Goal: Task Accomplishment & Management: Manage account settings

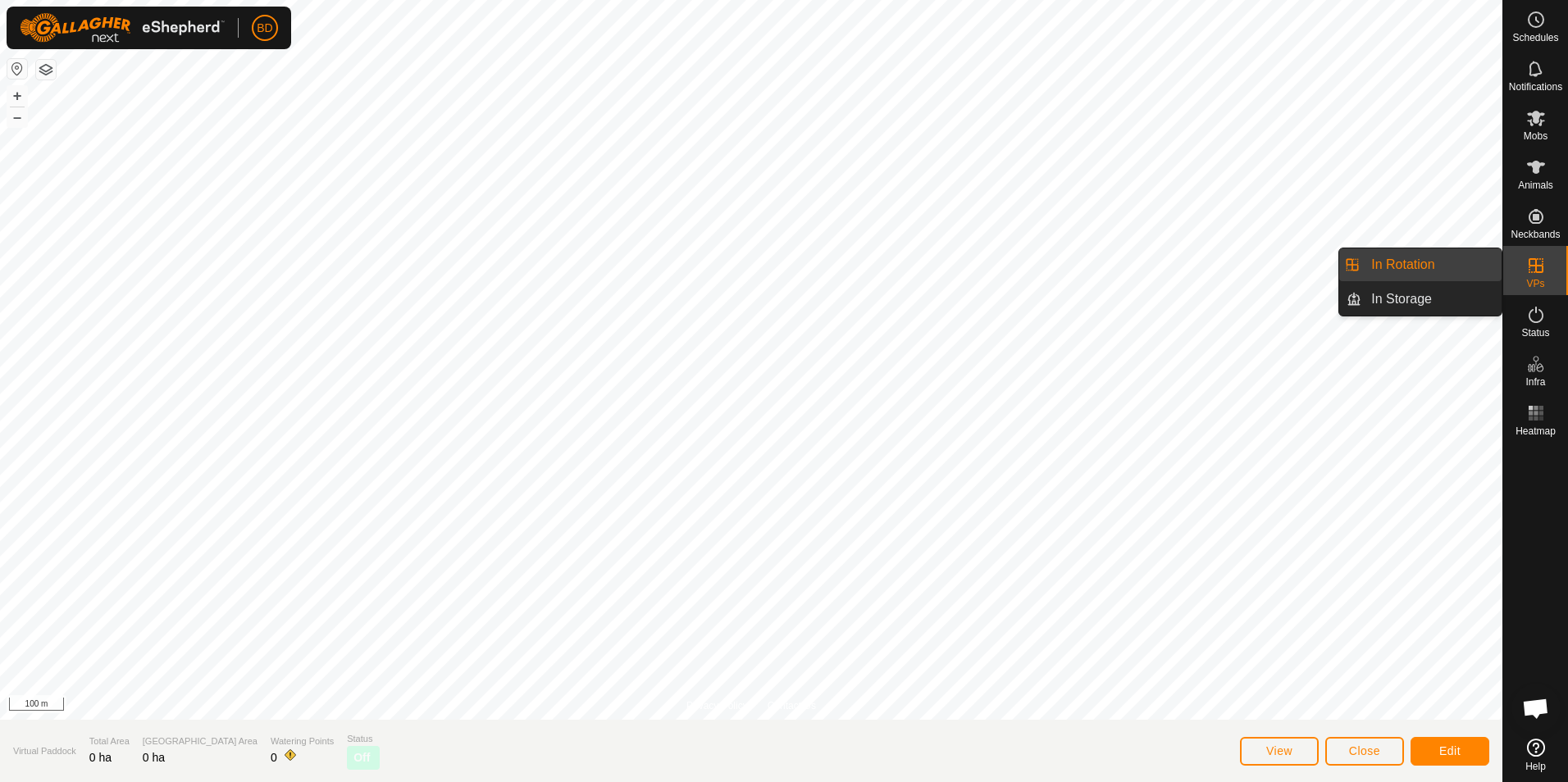
click at [1421, 269] on link "In Rotation" at bounding box center [1431, 264] width 140 height 33
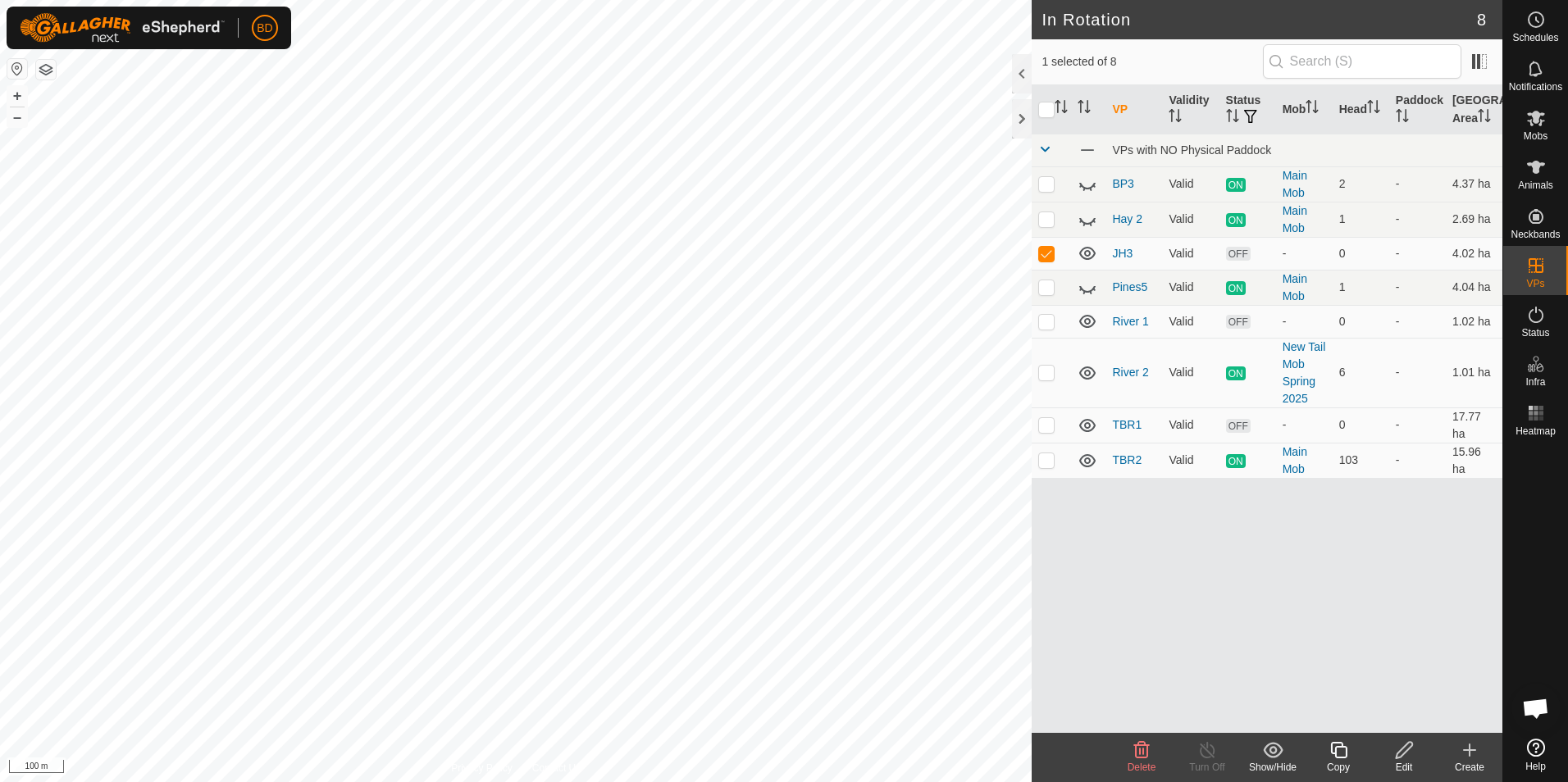
click at [1148, 754] on icon at bounding box center [1142, 749] width 16 height 16
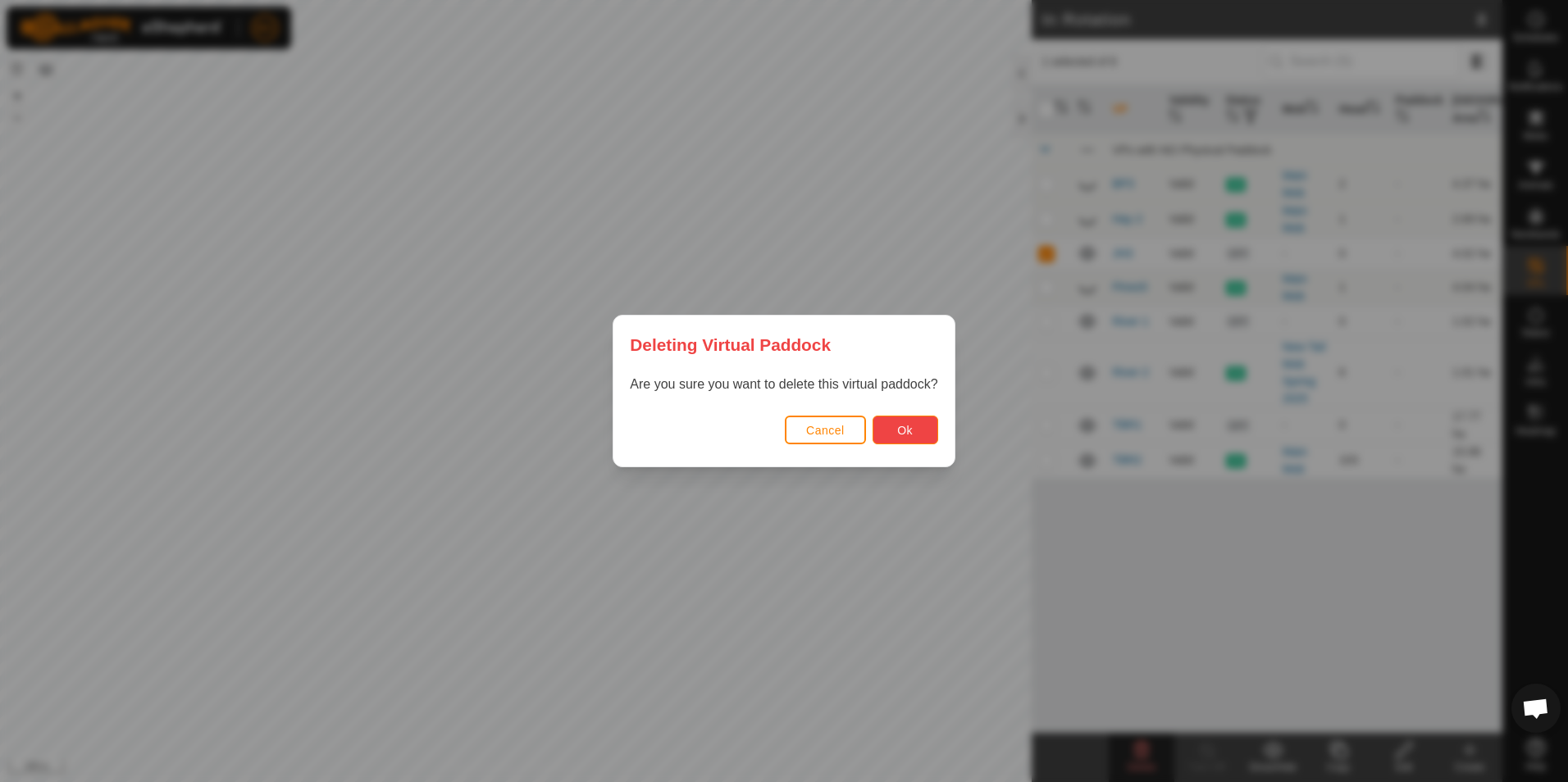
click at [910, 426] on span "Ok" at bounding box center [905, 430] width 16 height 13
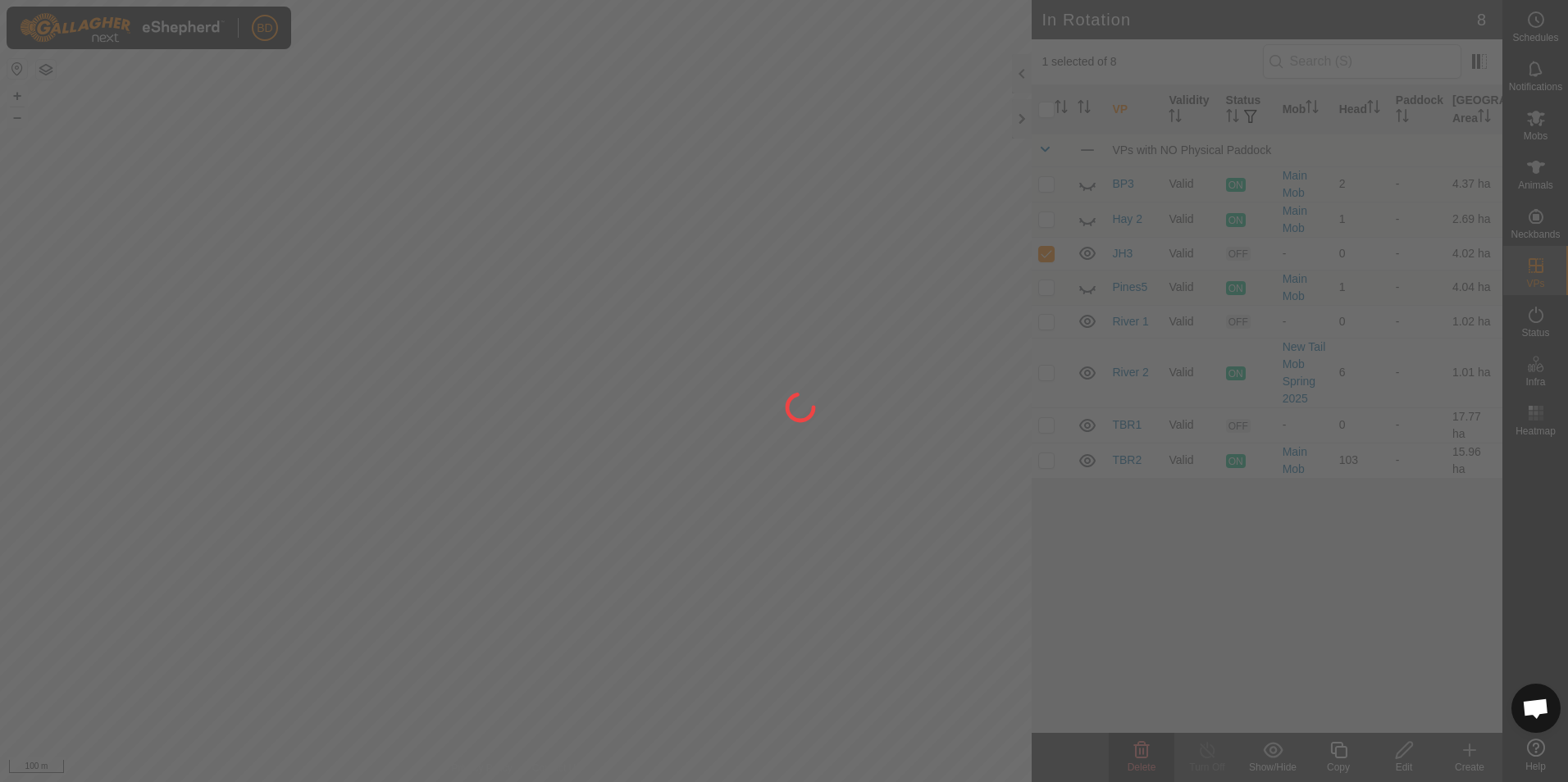
checkbox input "false"
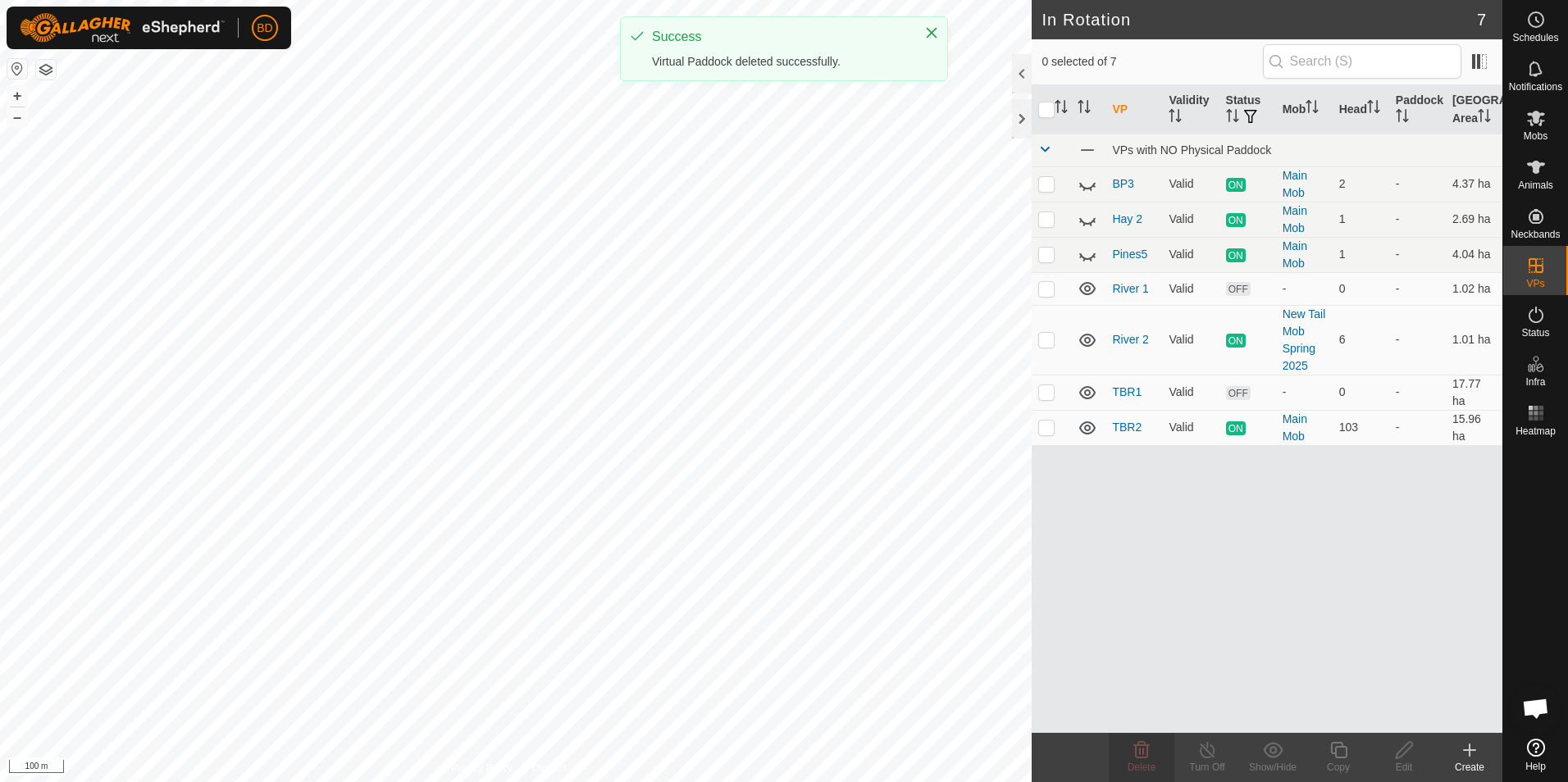
checkbox input "true"
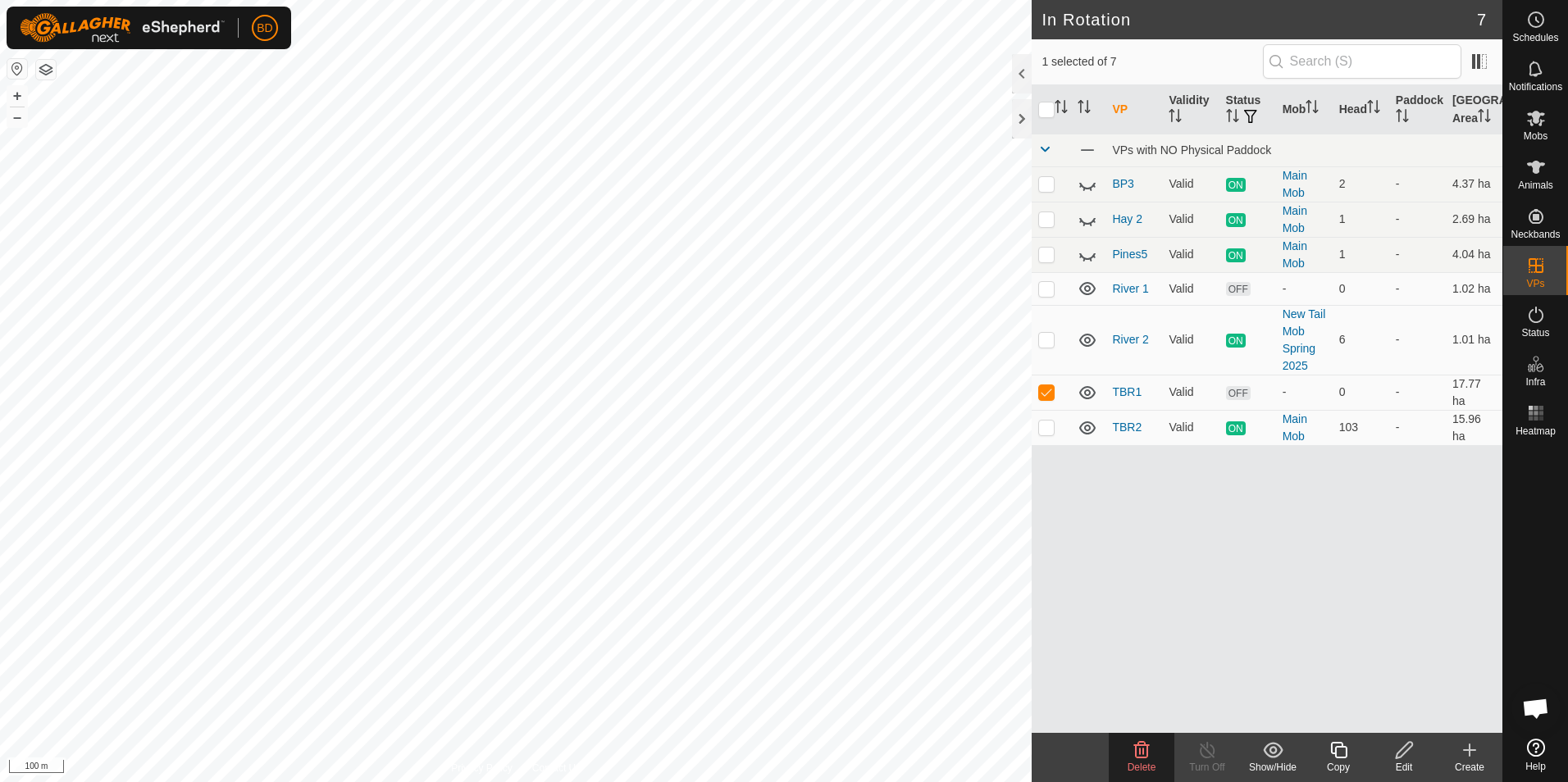
click at [1141, 755] on icon at bounding box center [1141, 749] width 20 height 20
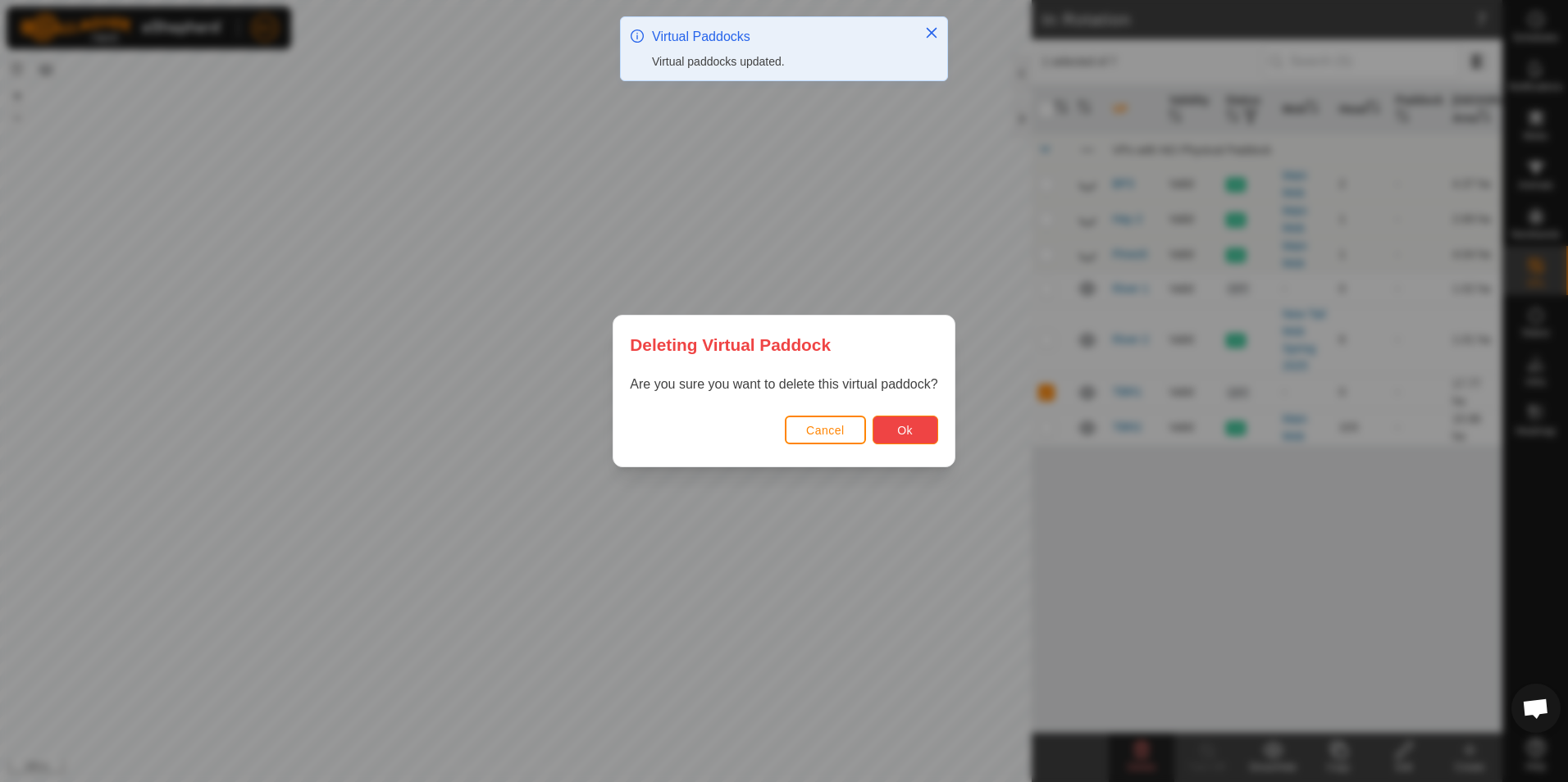
click at [911, 432] on span "Ok" at bounding box center [905, 430] width 16 height 13
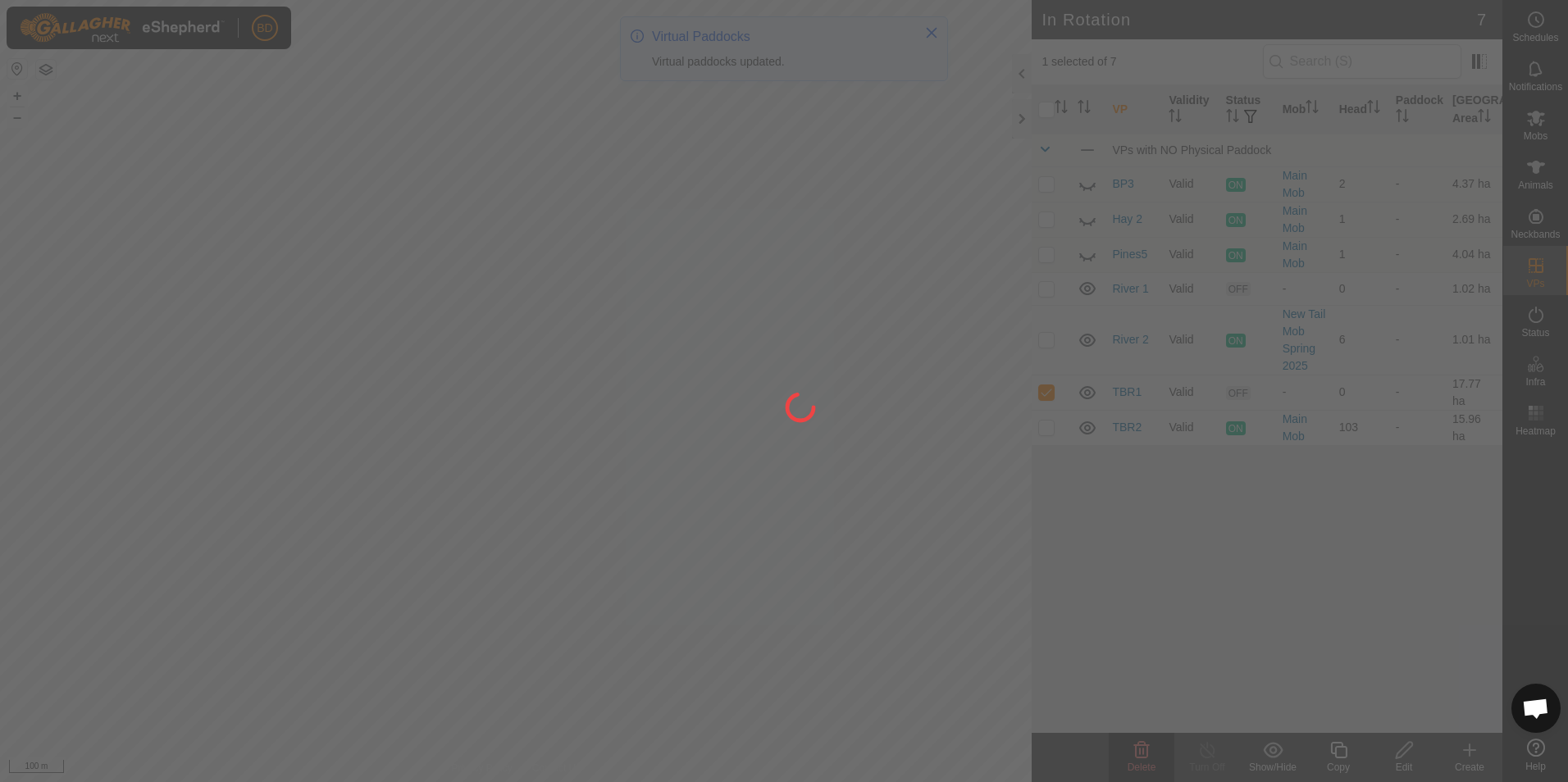
checkbox input "false"
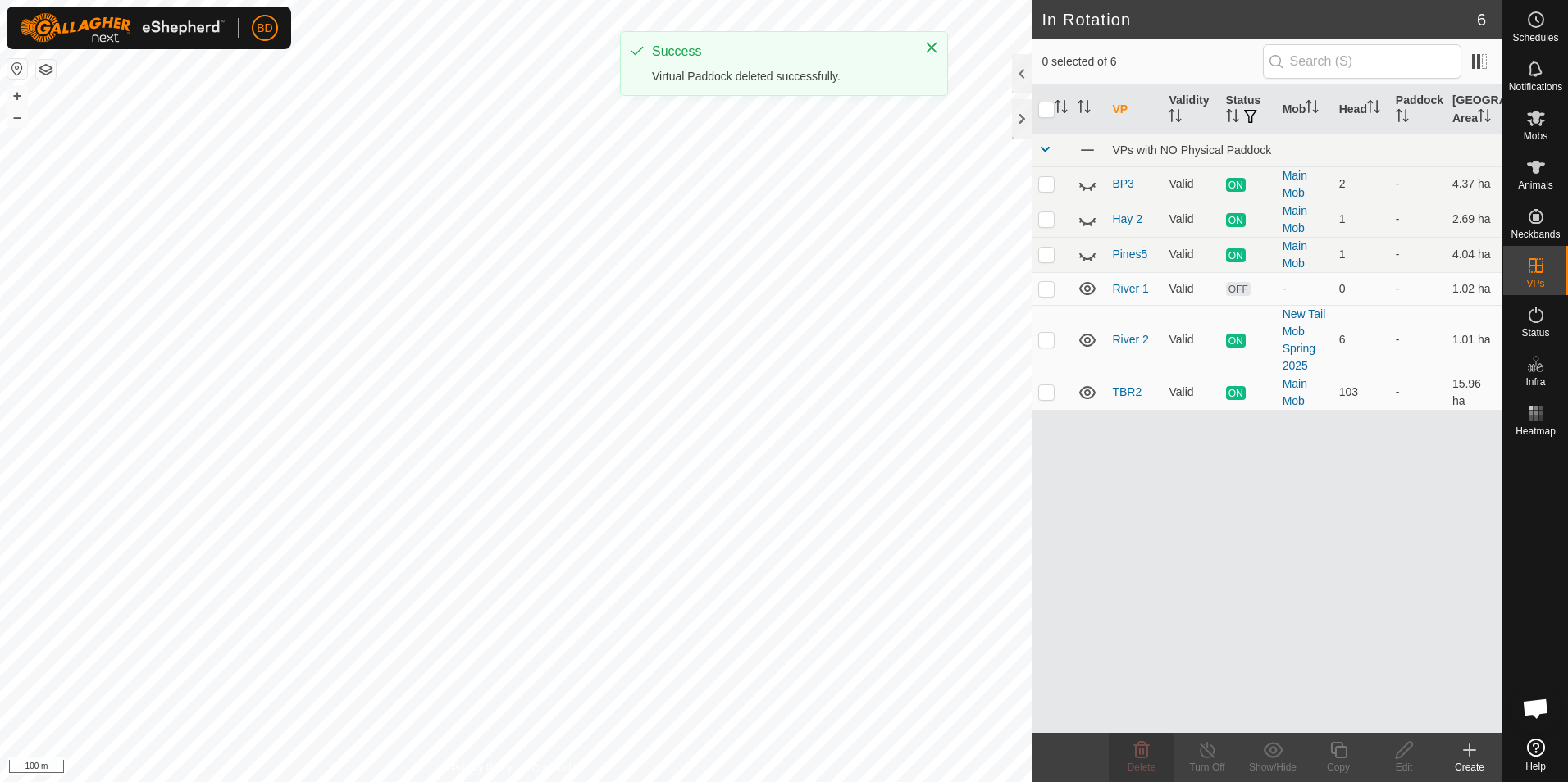
click at [1471, 763] on div "Create" at bounding box center [1470, 766] width 65 height 15
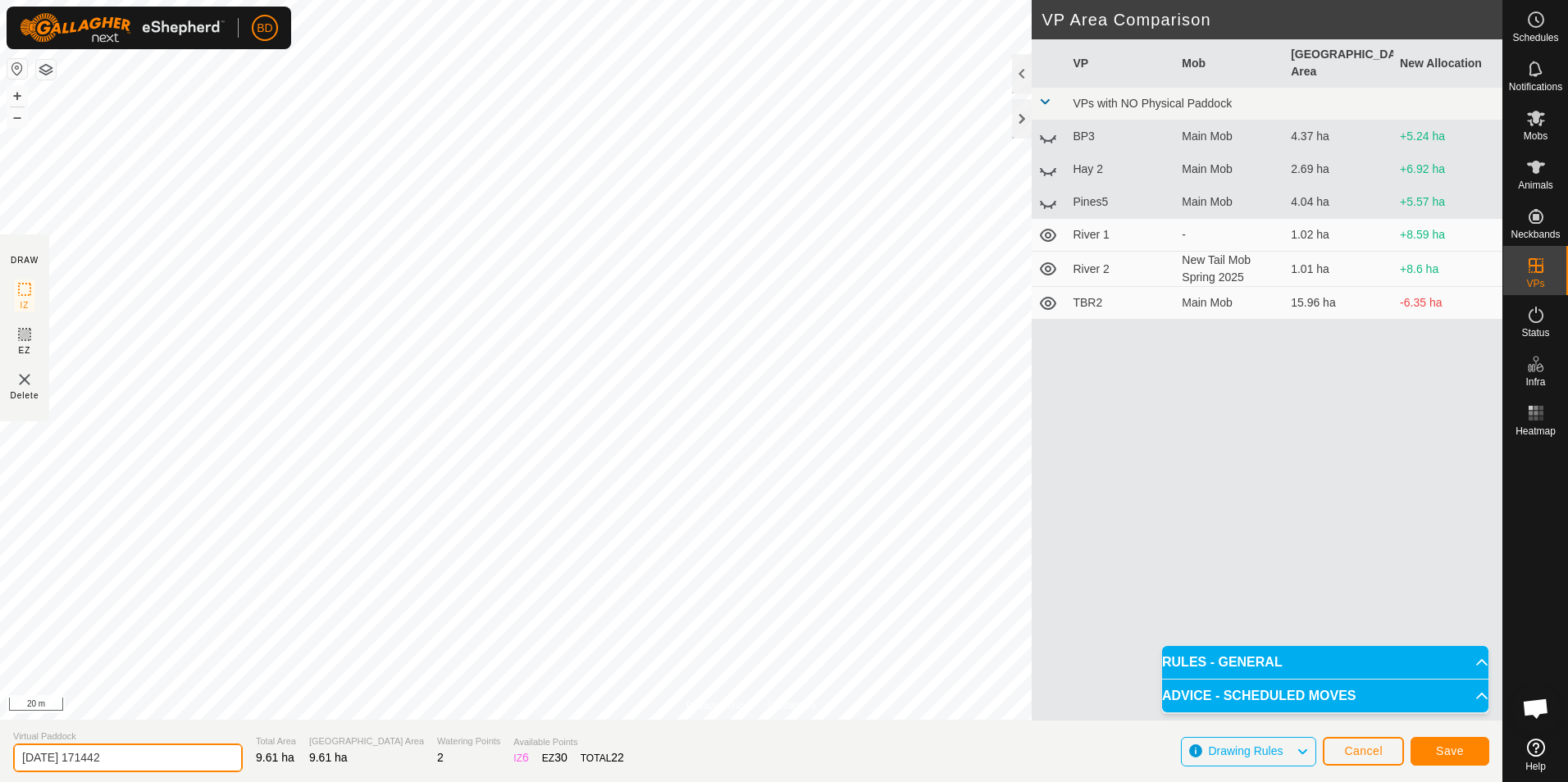
drag, startPoint x: 152, startPoint y: 756, endPoint x: -3, endPoint y: 763, distance: 155.2
click at [0, 763] on html "BD Schedules Notifications Mobs Animals Neckbands VPs Status Infra Heatmap Help…" at bounding box center [784, 391] width 1568 height 782
type input "Trig1"
click at [1471, 744] on button "Save" at bounding box center [1449, 751] width 78 height 28
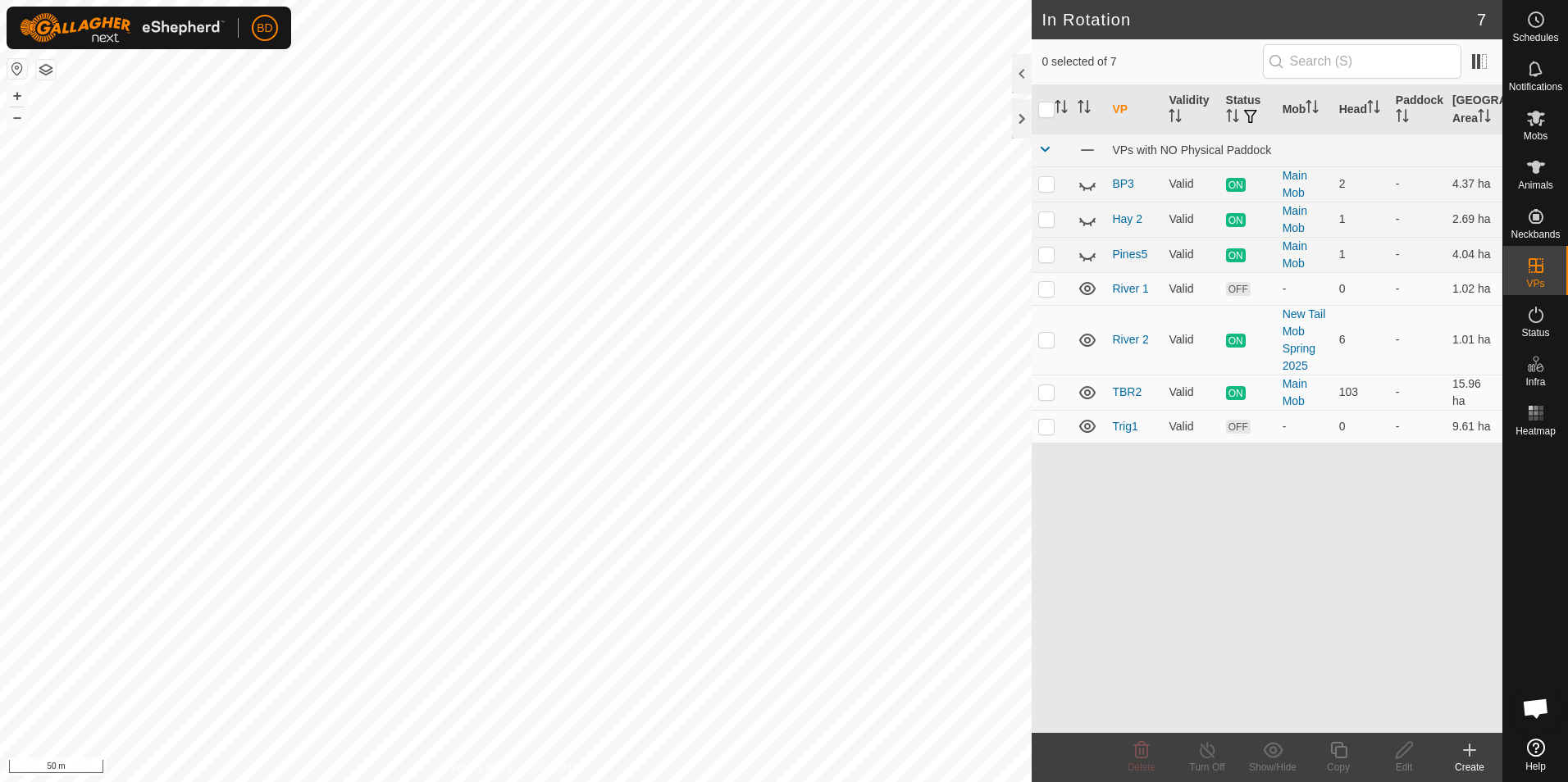
checkbox input "true"
click at [1210, 761] on div "Turn Off" at bounding box center [1207, 766] width 65 height 15
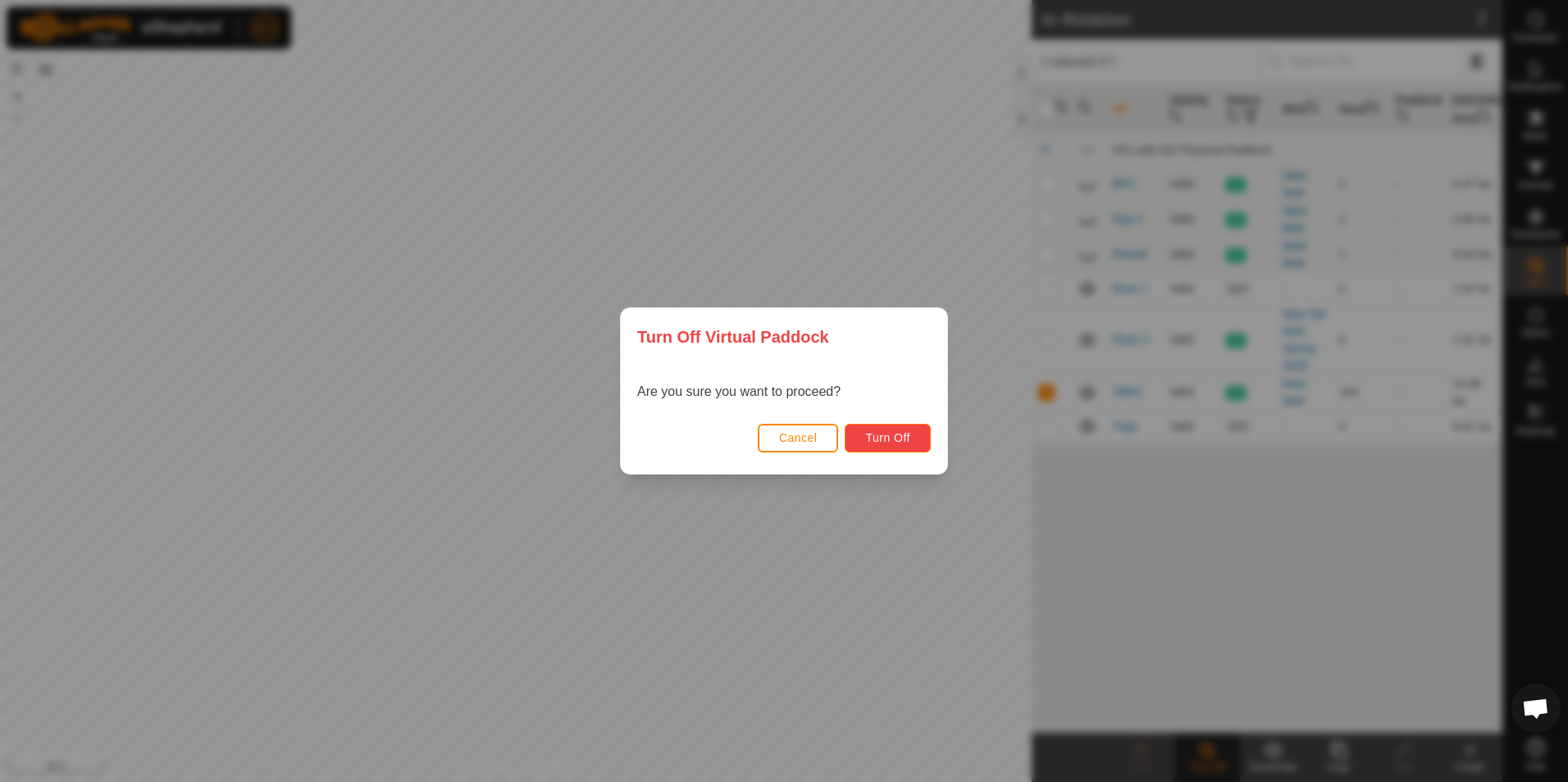
click at [870, 437] on span "Turn Off" at bounding box center [887, 438] width 45 height 13
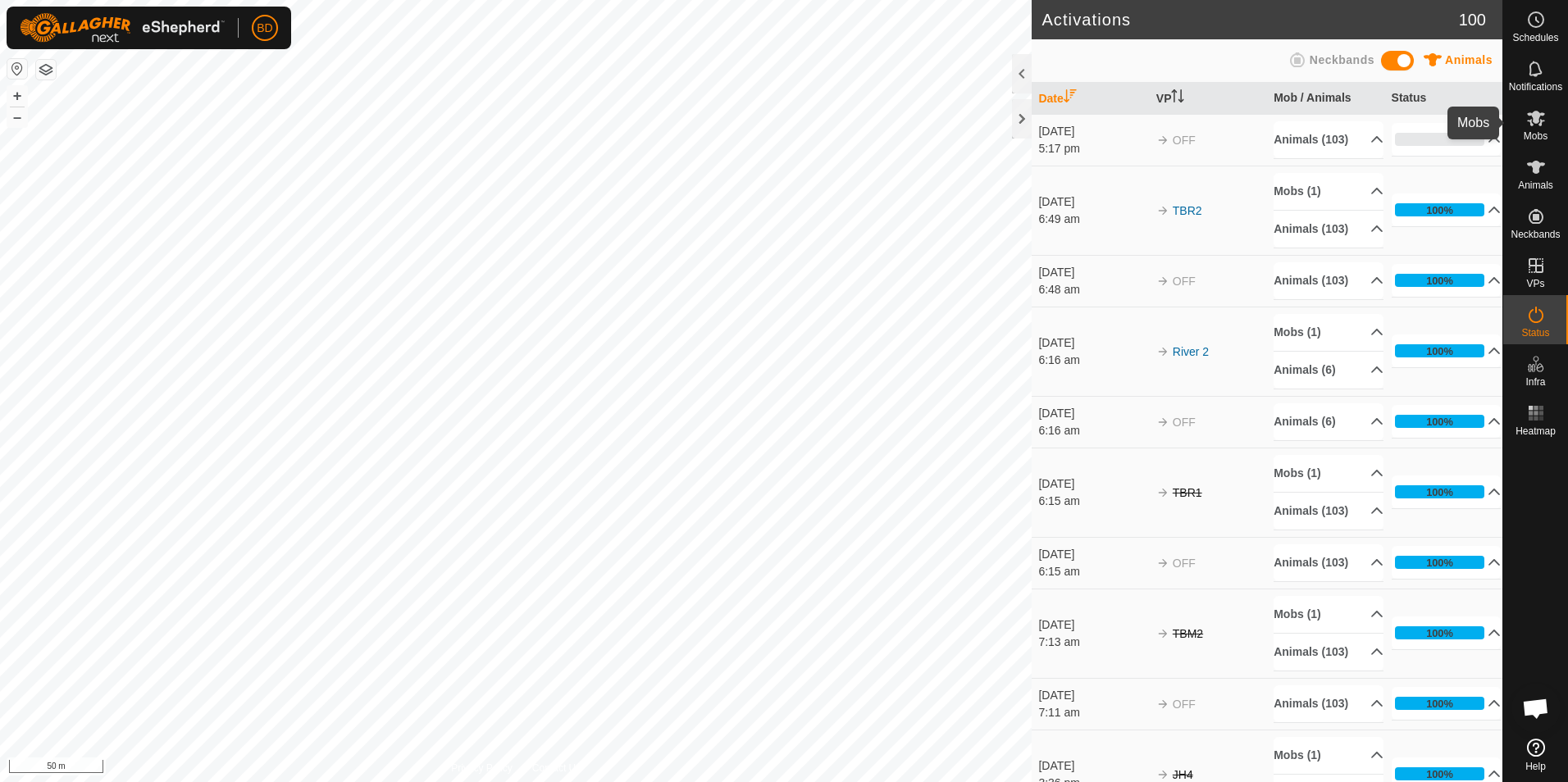
click at [1536, 135] on span "Mobs" at bounding box center [1535, 135] width 24 height 9
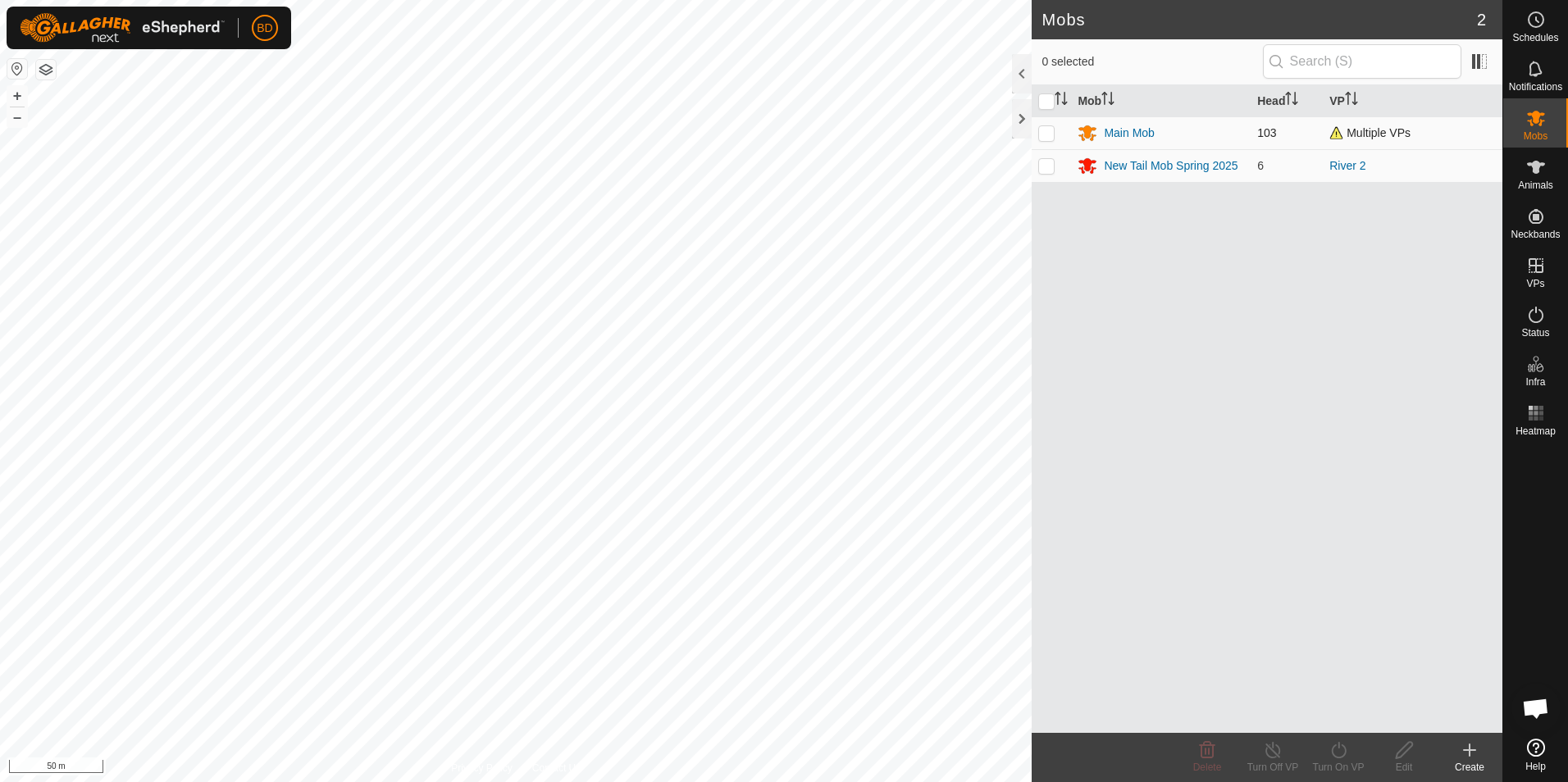
click at [1046, 135] on p-checkbox at bounding box center [1046, 133] width 16 height 13
checkbox input "true"
click at [1340, 756] on icon at bounding box center [1339, 749] width 21 height 20
click at [1350, 713] on link "Now" at bounding box center [1387, 714] width 162 height 33
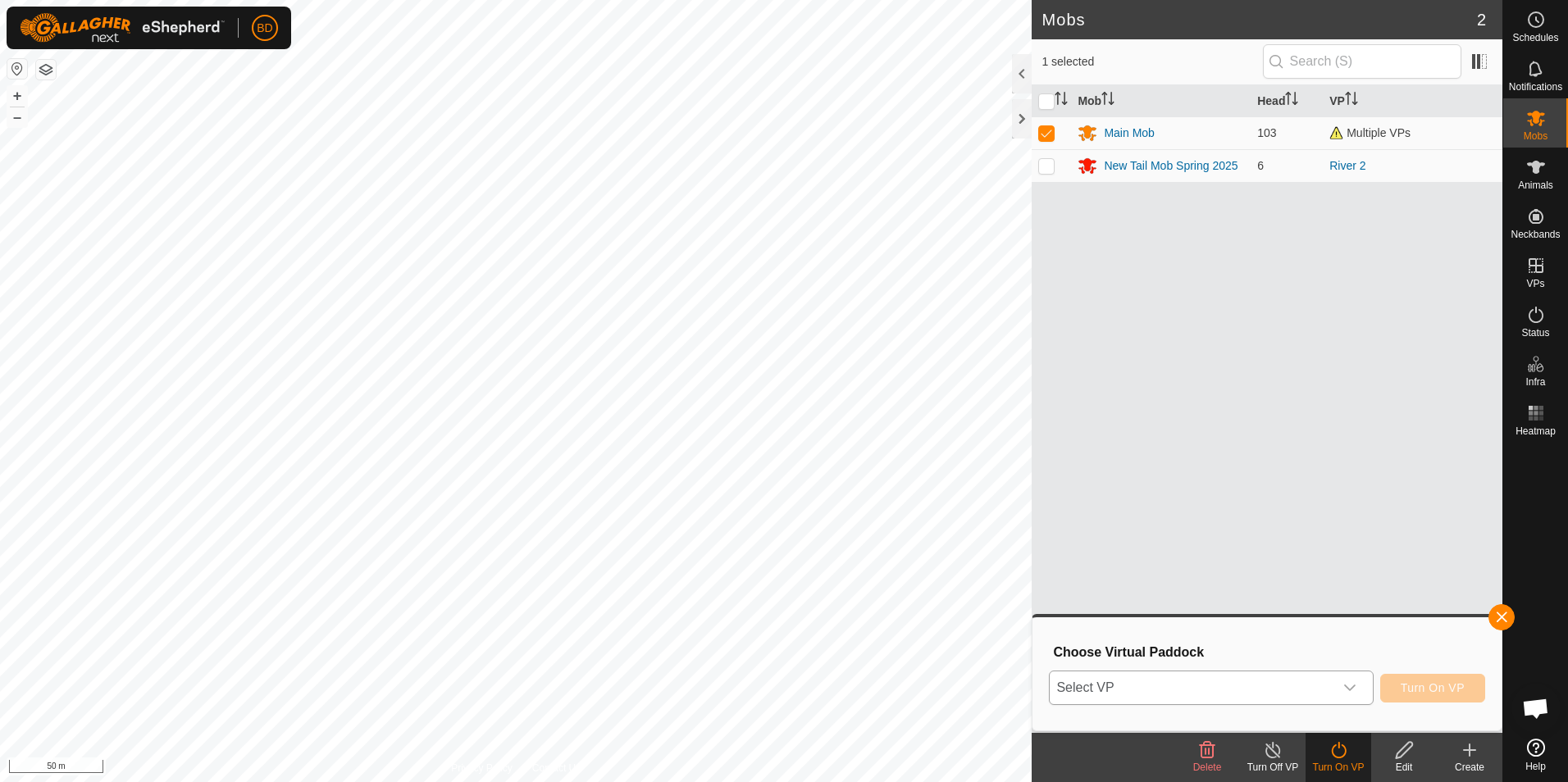
click at [1356, 689] on icon "dropdown trigger" at bounding box center [1349, 687] width 13 height 13
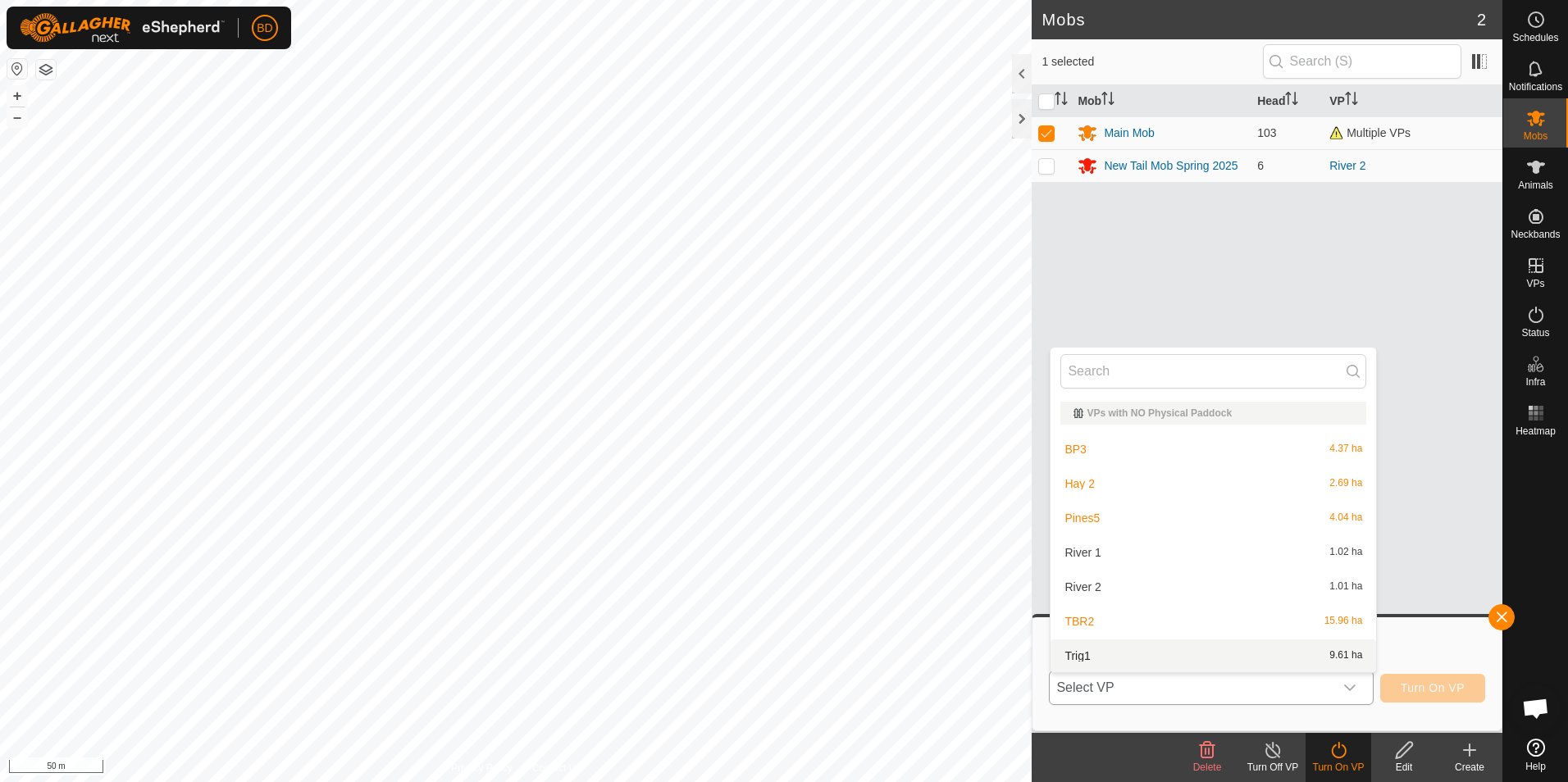
click at [1165, 655] on li "Trig1 9.61 ha" at bounding box center [1213, 655] width 326 height 33
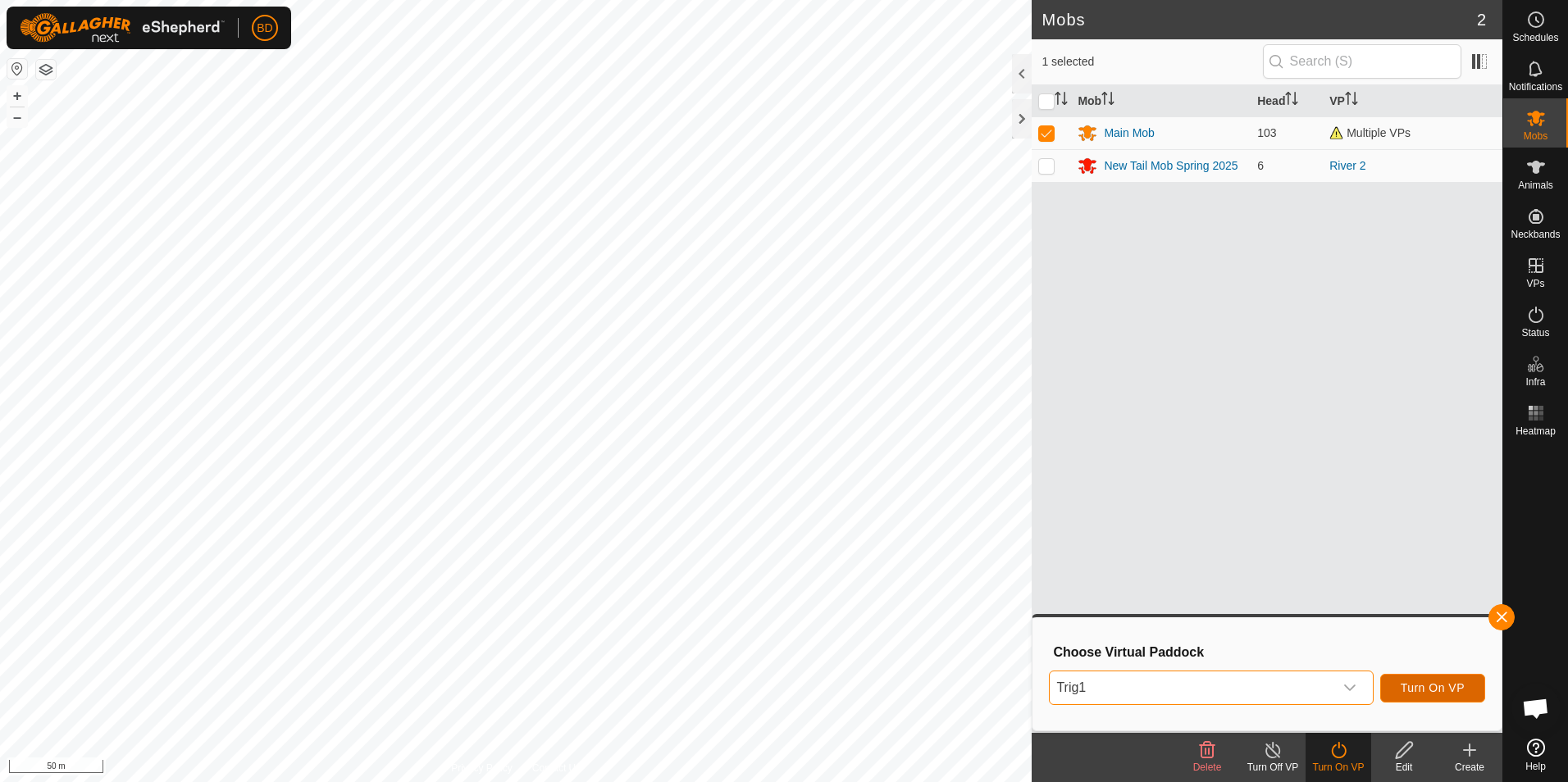
click at [1434, 687] on span "Turn On VP" at bounding box center [1433, 687] width 64 height 13
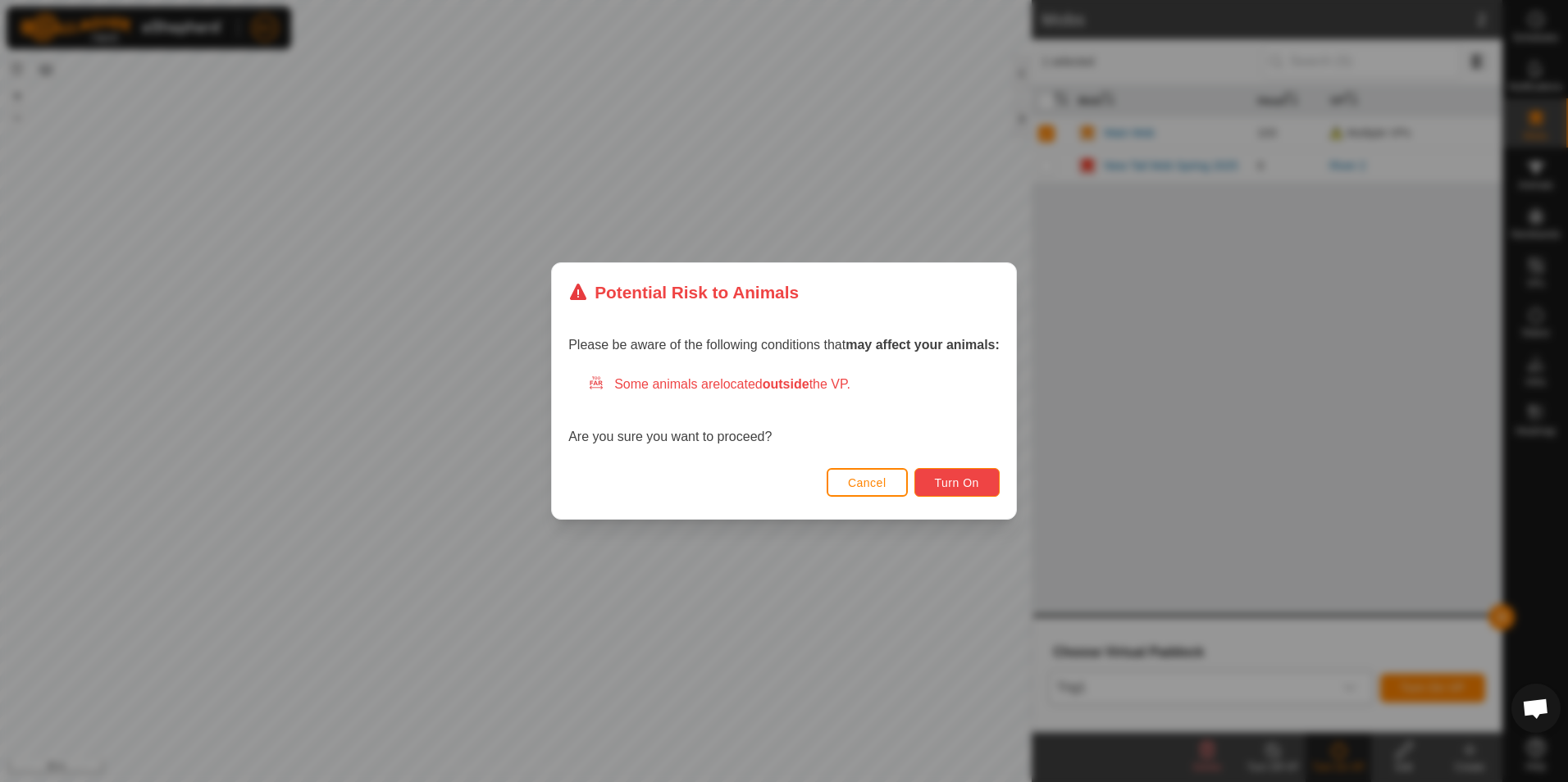
click at [968, 483] on span "Turn On" at bounding box center [956, 482] width 44 height 13
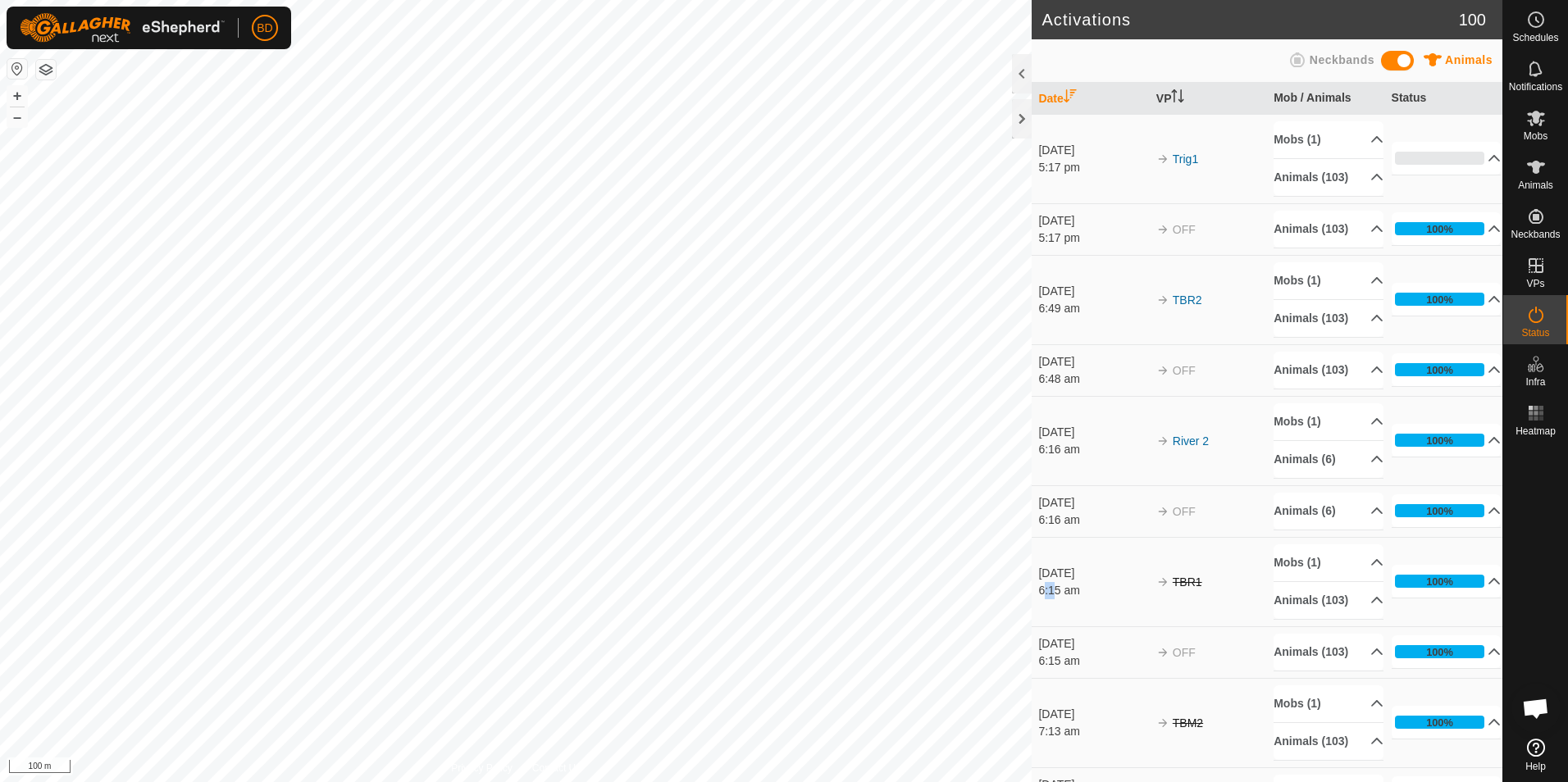
click at [1020, 589] on div "Activations 100 Animals Neckbands Date VP Mob / Animals Status [DATE] 5:17 pm T…" at bounding box center [751, 391] width 1503 height 782
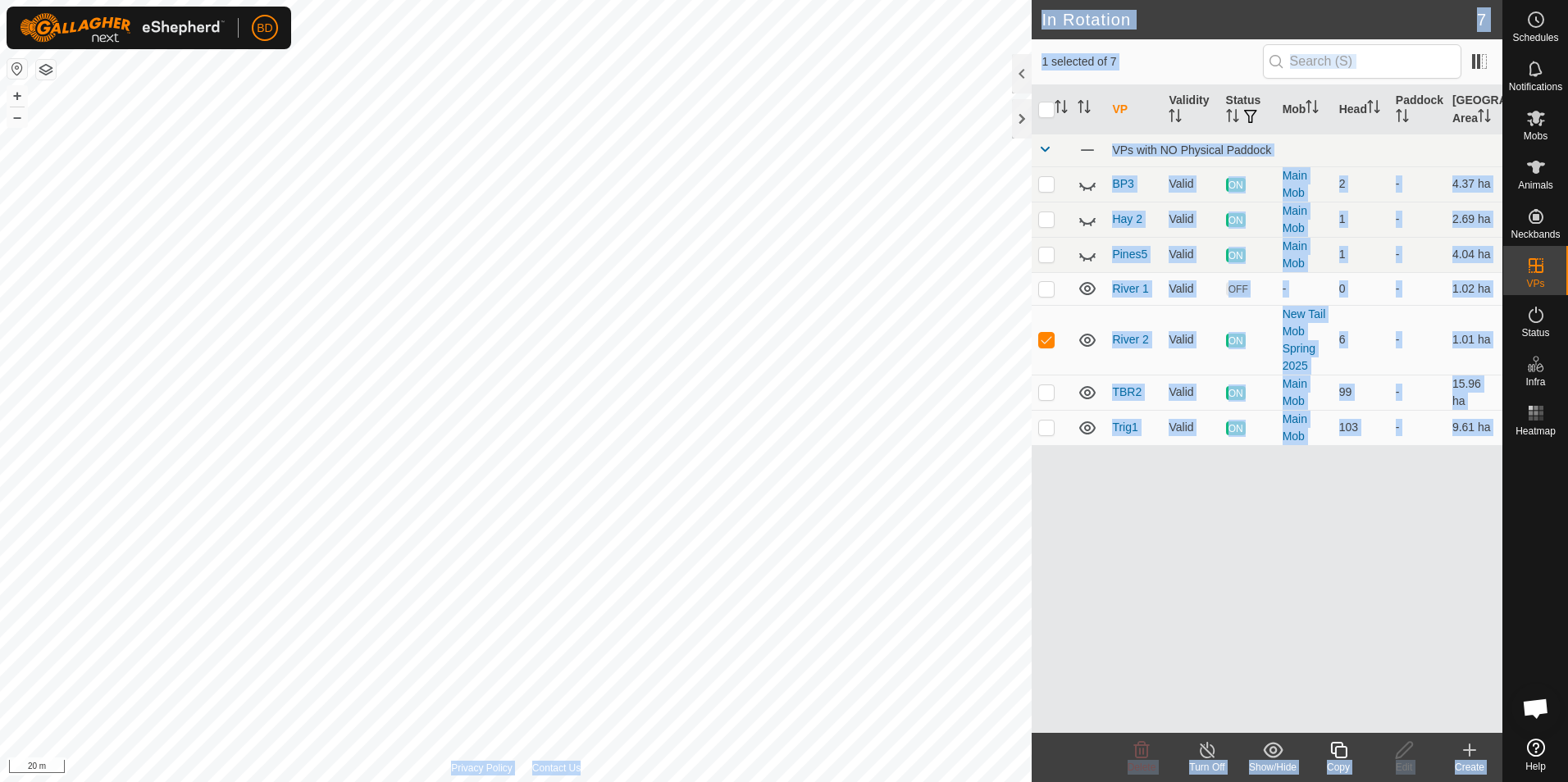
click at [1342, 760] on div "Copy" at bounding box center [1338, 766] width 65 height 15
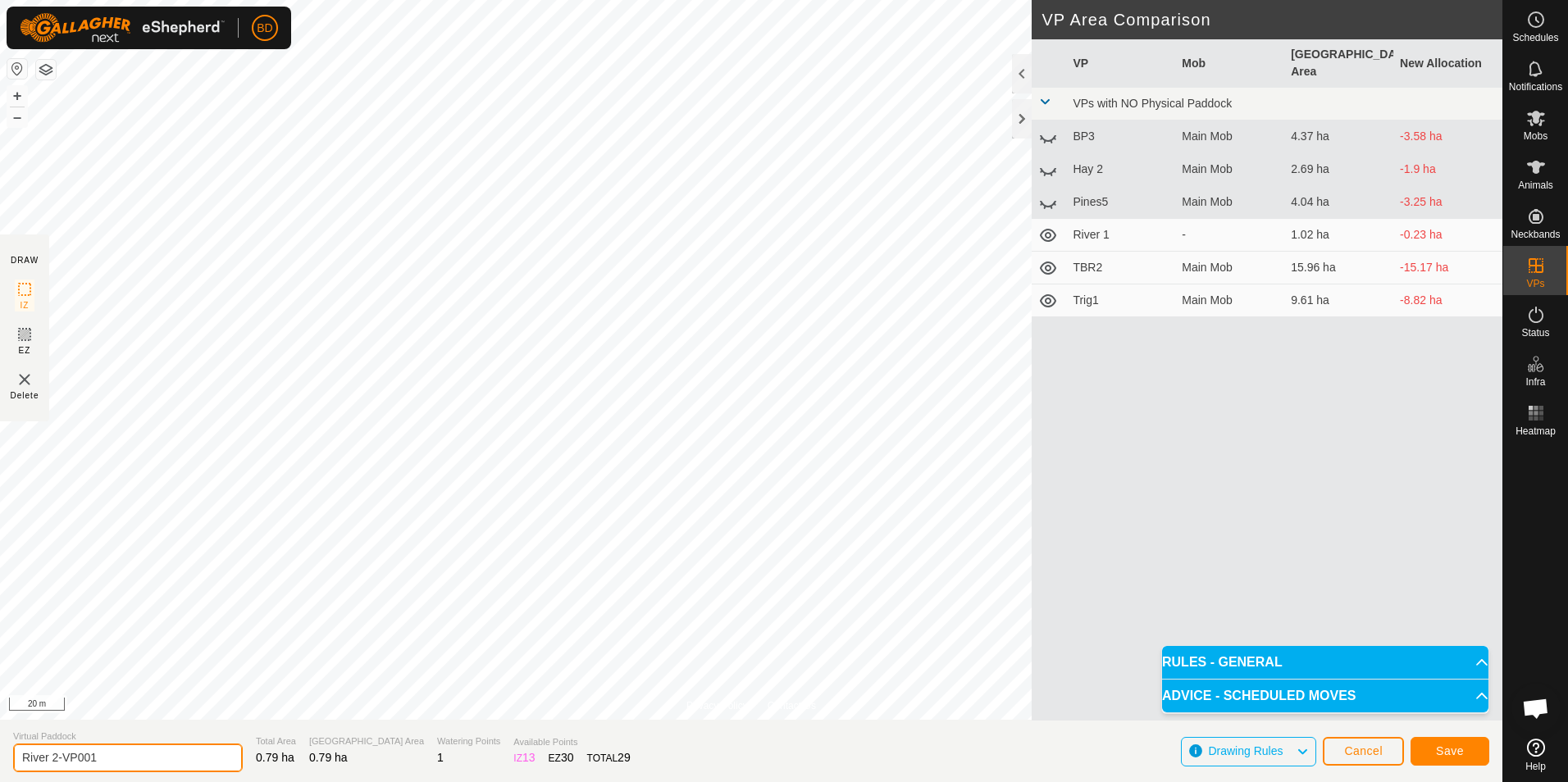
drag, startPoint x: 115, startPoint y: 760, endPoint x: 48, endPoint y: 756, distance: 67.1
click at [48, 756] on input "River 2-VP001" at bounding box center [128, 757] width 229 height 28
type input "River3"
click at [1436, 755] on button "Save" at bounding box center [1449, 751] width 78 height 28
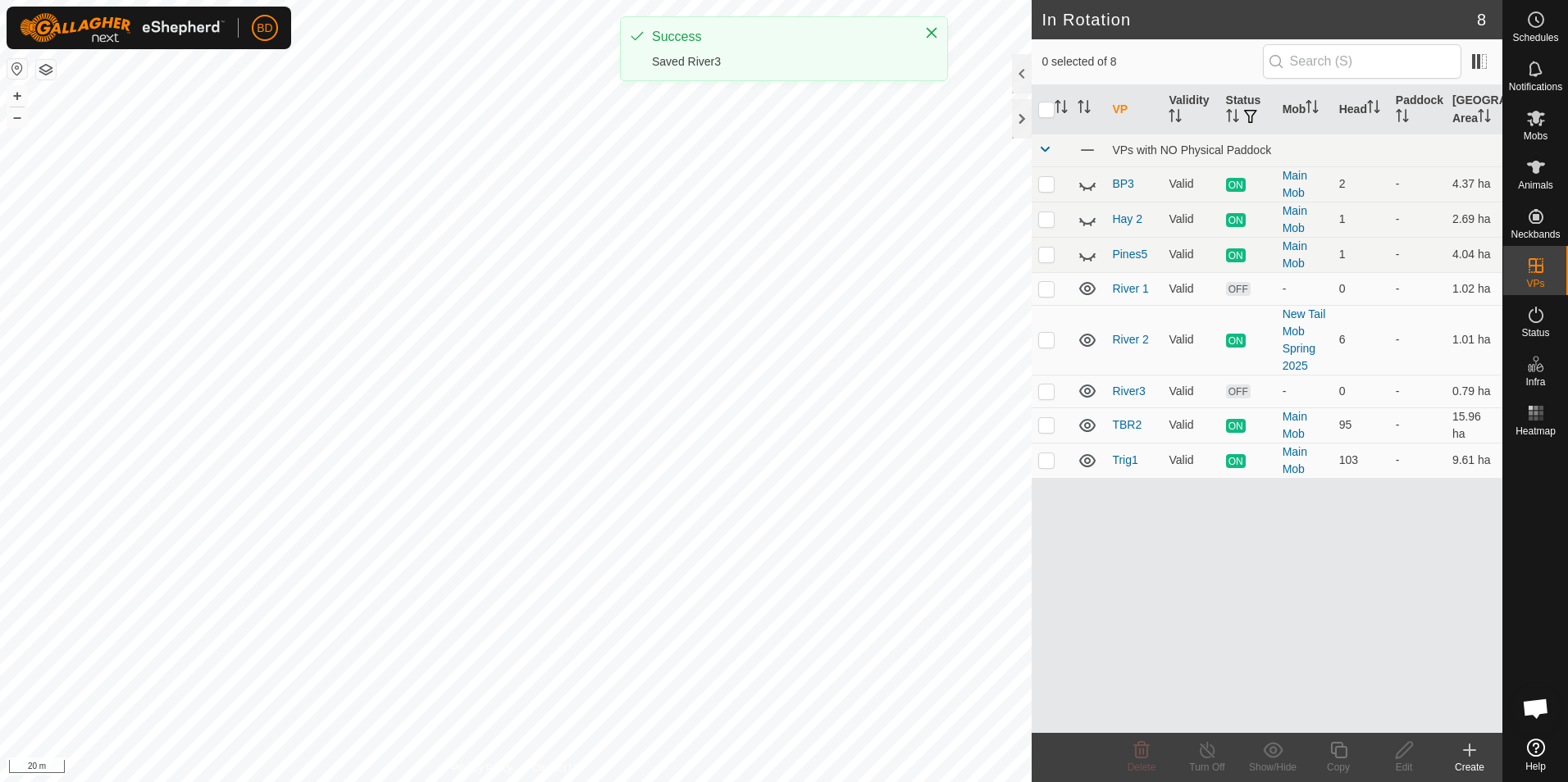
checkbox input "true"
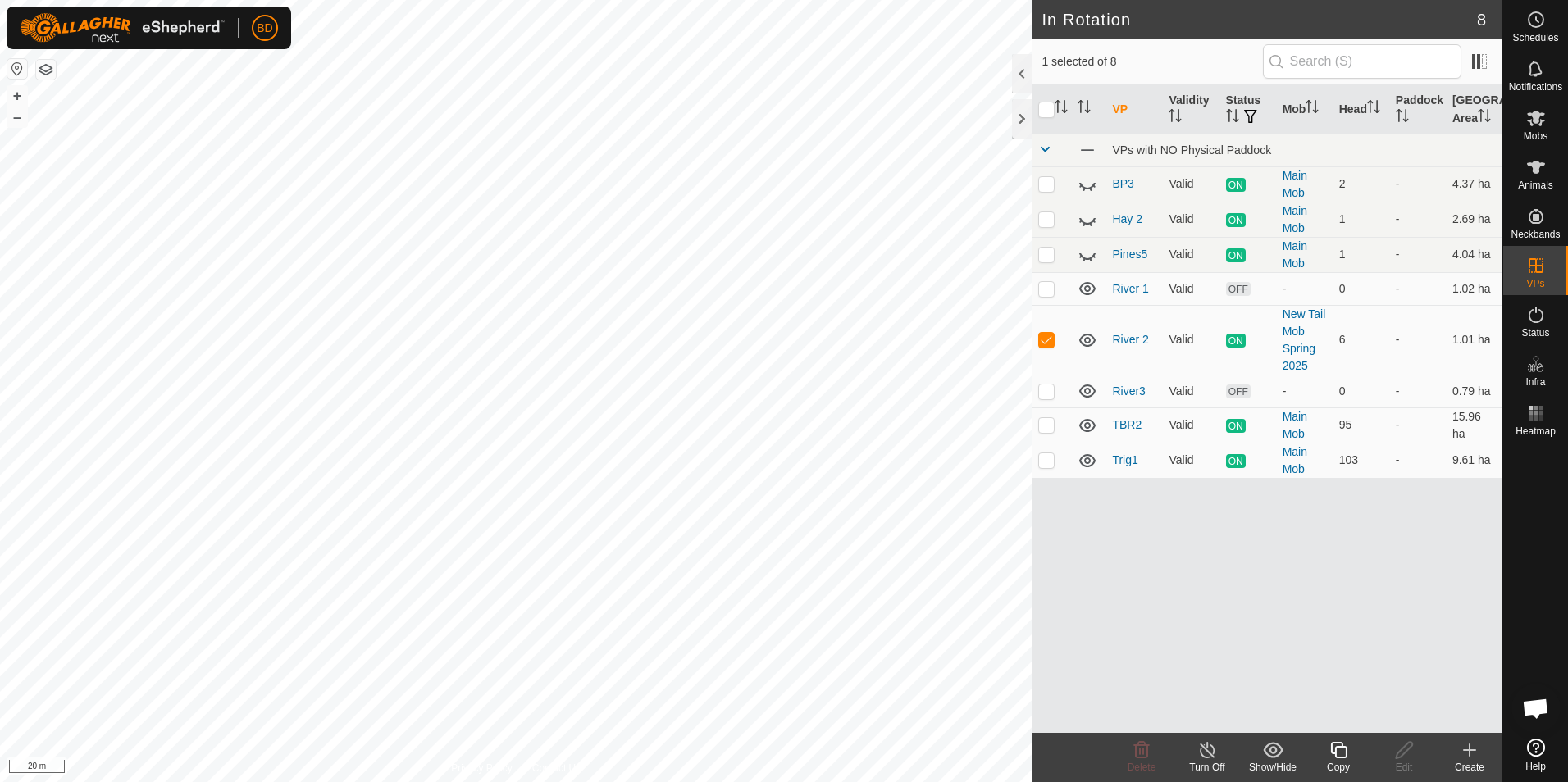
click at [1214, 760] on div "Turn Off" at bounding box center [1207, 766] width 65 height 15
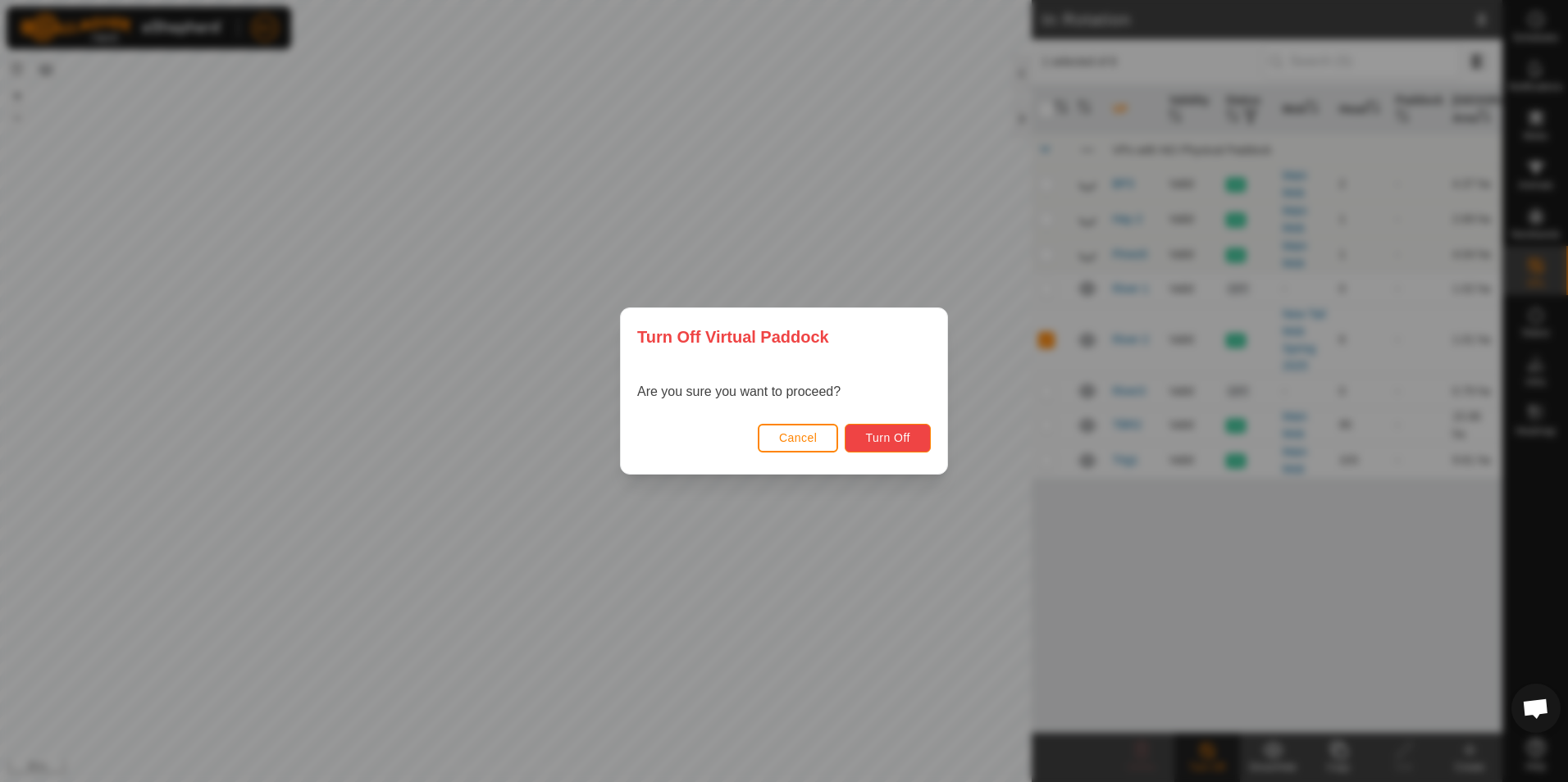
click at [917, 443] on button "Turn Off" at bounding box center [887, 438] width 86 height 28
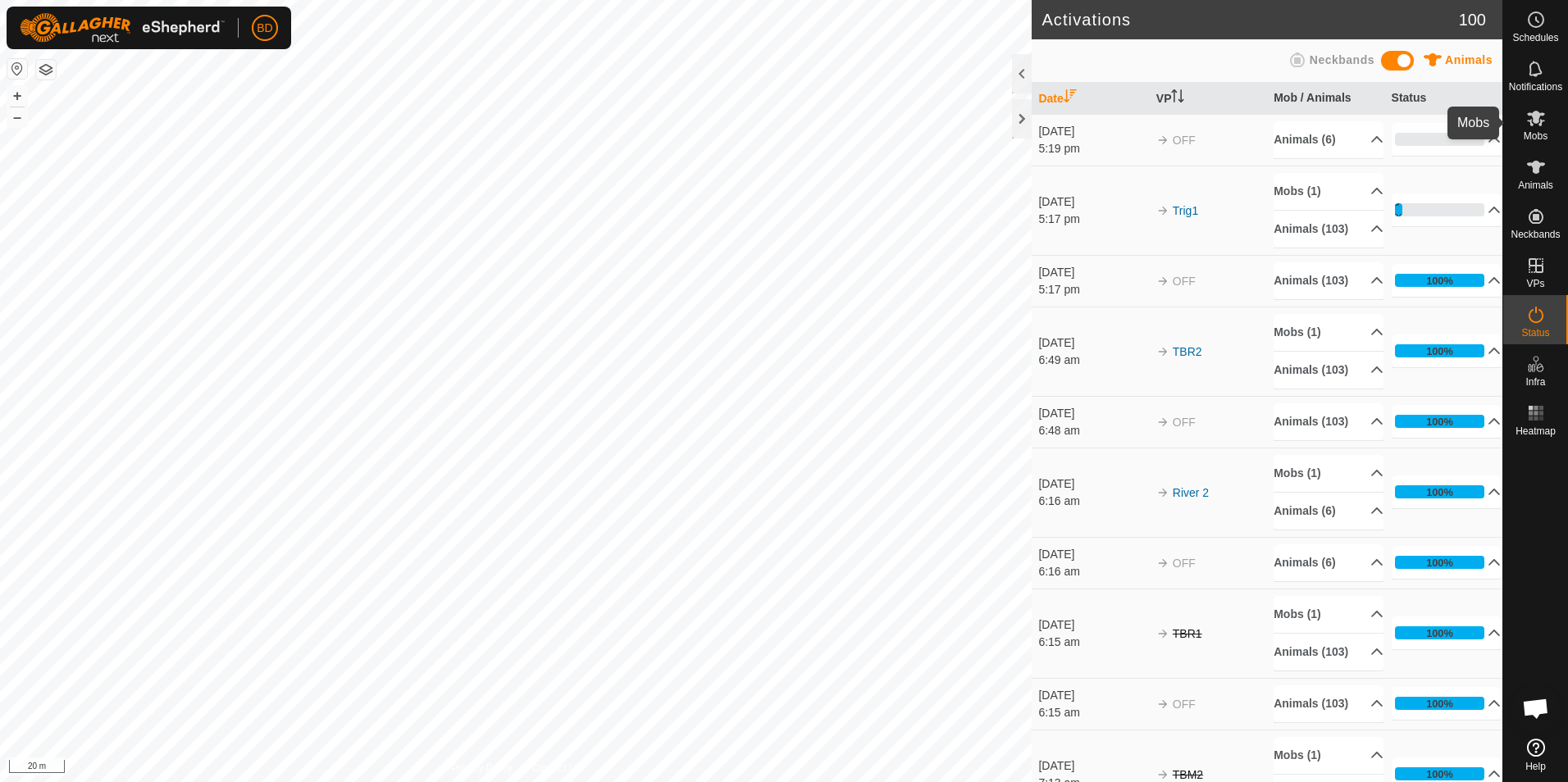
click at [1534, 131] on span "Mobs" at bounding box center [1535, 135] width 24 height 9
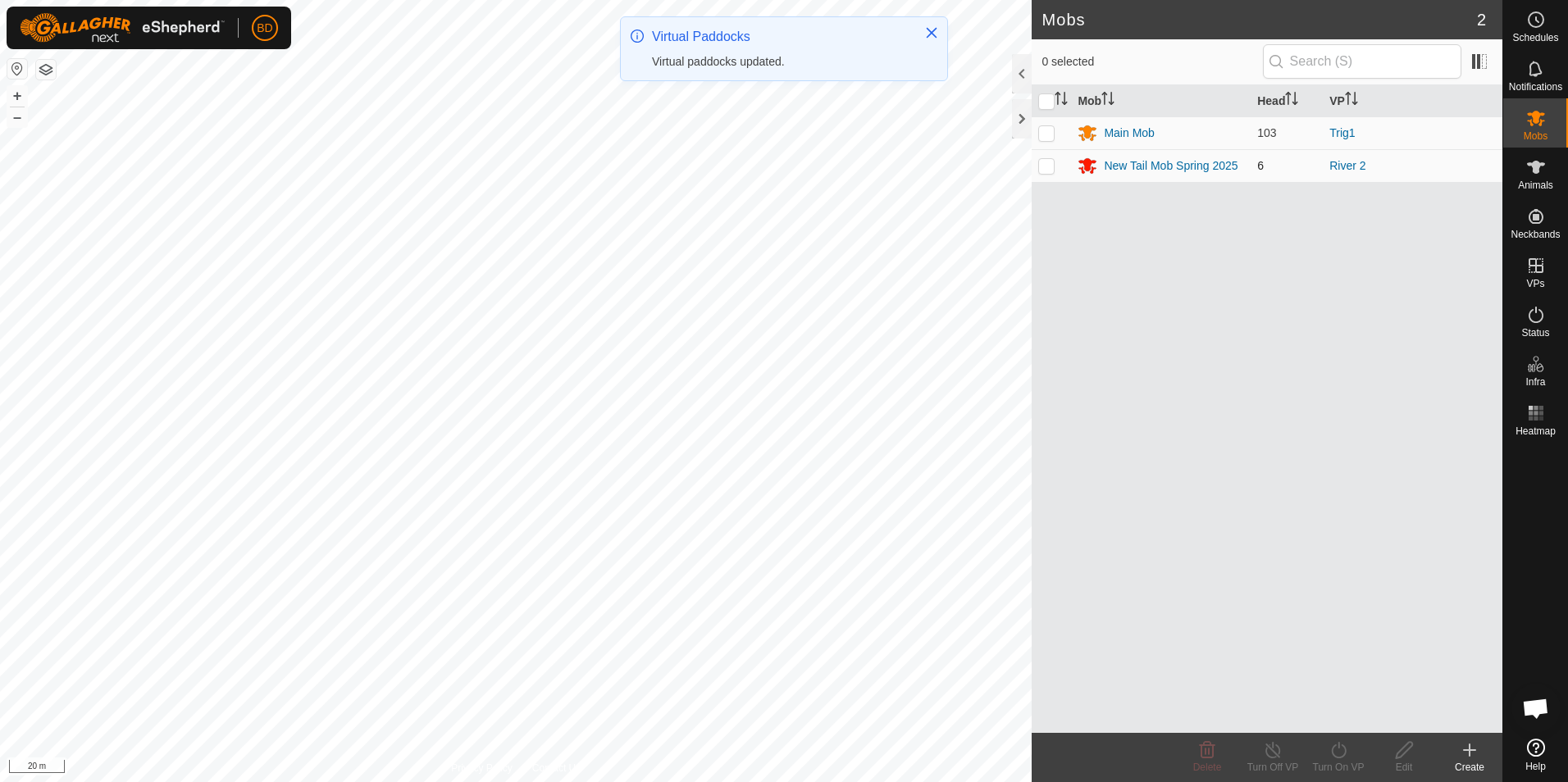
click at [1048, 166] on p-checkbox at bounding box center [1046, 165] width 16 height 13
checkbox input "true"
click at [1338, 754] on icon at bounding box center [1339, 749] width 21 height 20
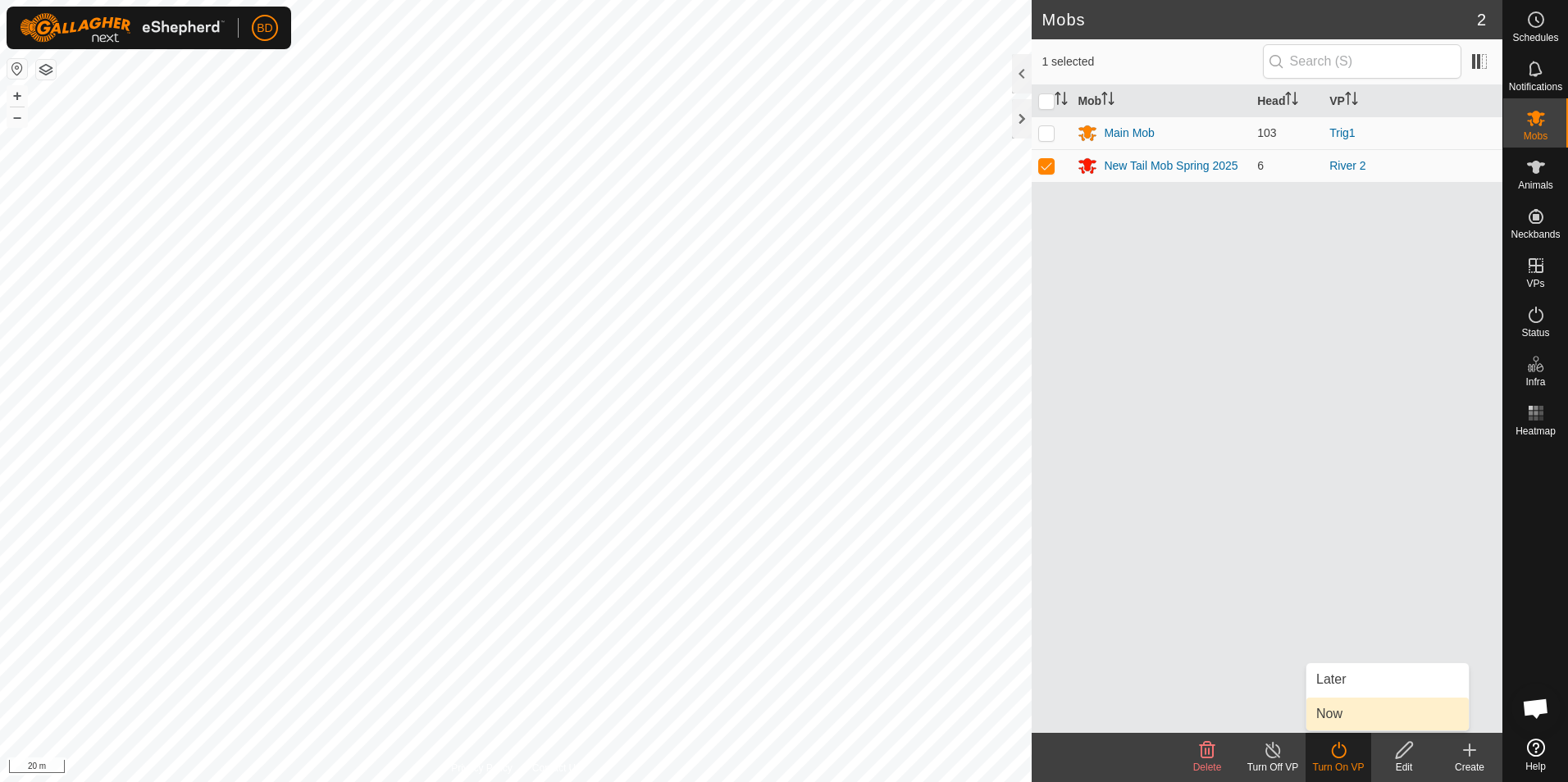
click at [1351, 717] on link "Now" at bounding box center [1387, 714] width 162 height 33
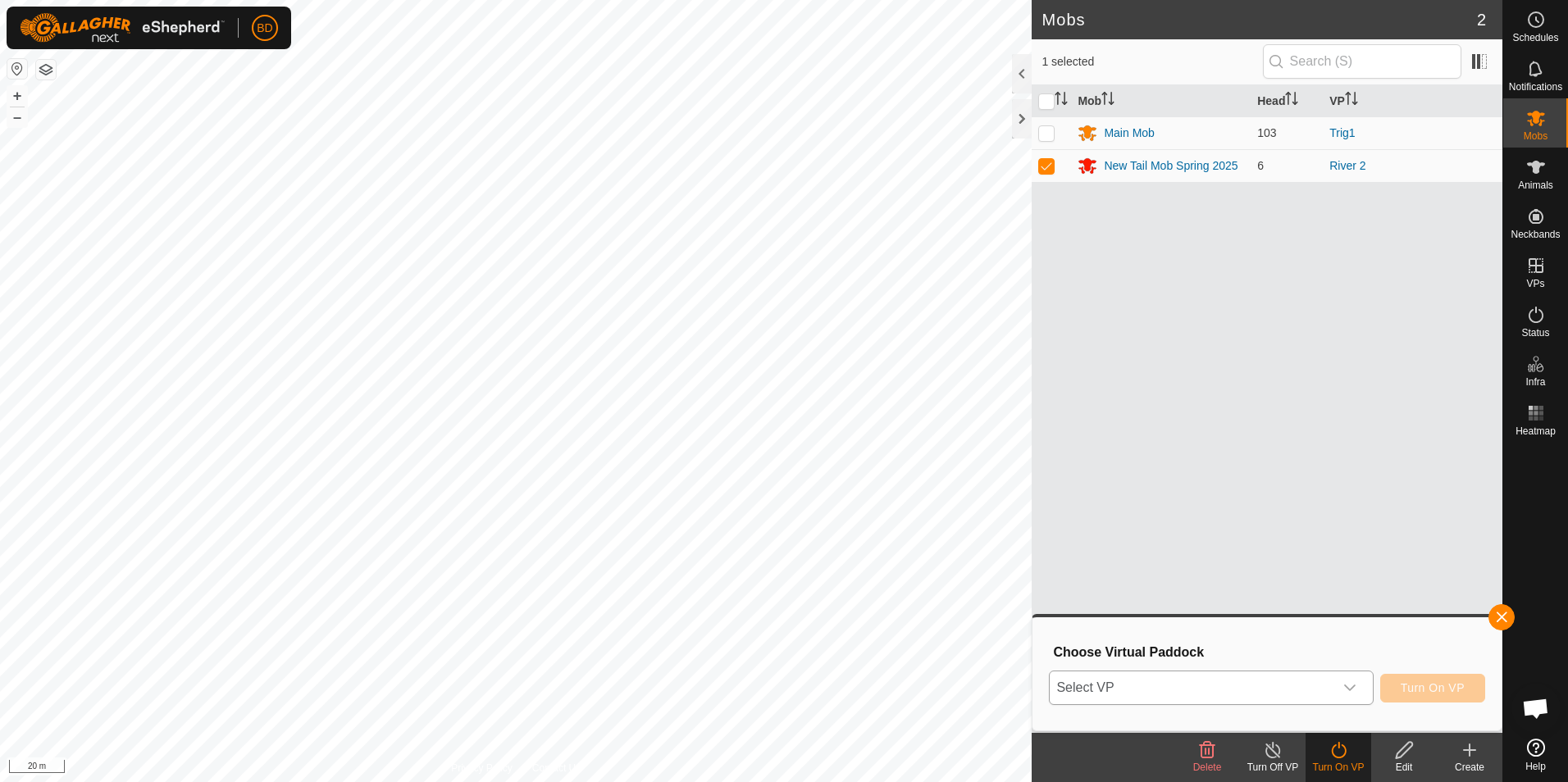
click at [1357, 695] on div "dropdown trigger" at bounding box center [1350, 688] width 33 height 33
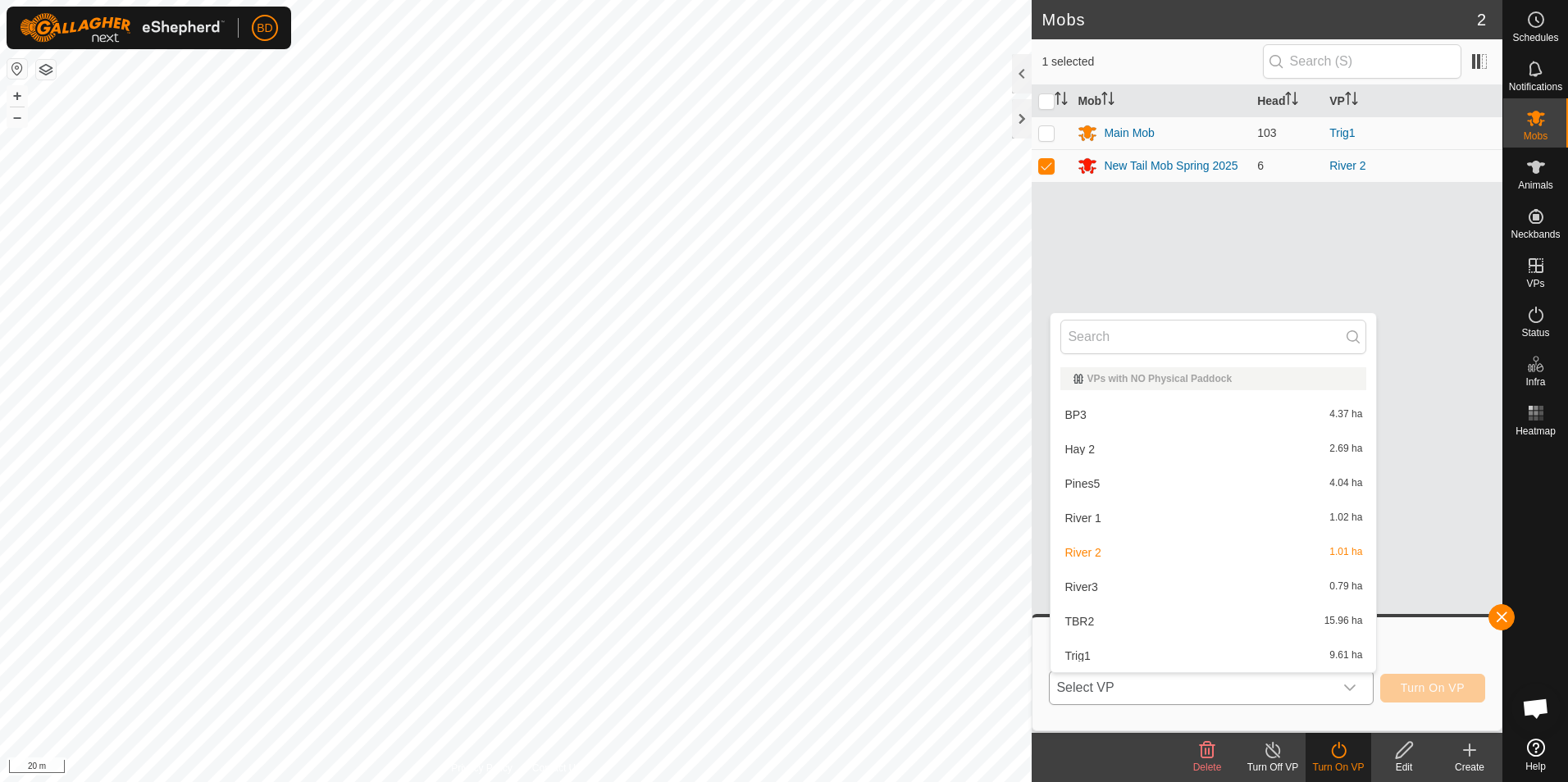
click at [1173, 586] on li "River3 0.79 ha" at bounding box center [1213, 586] width 326 height 33
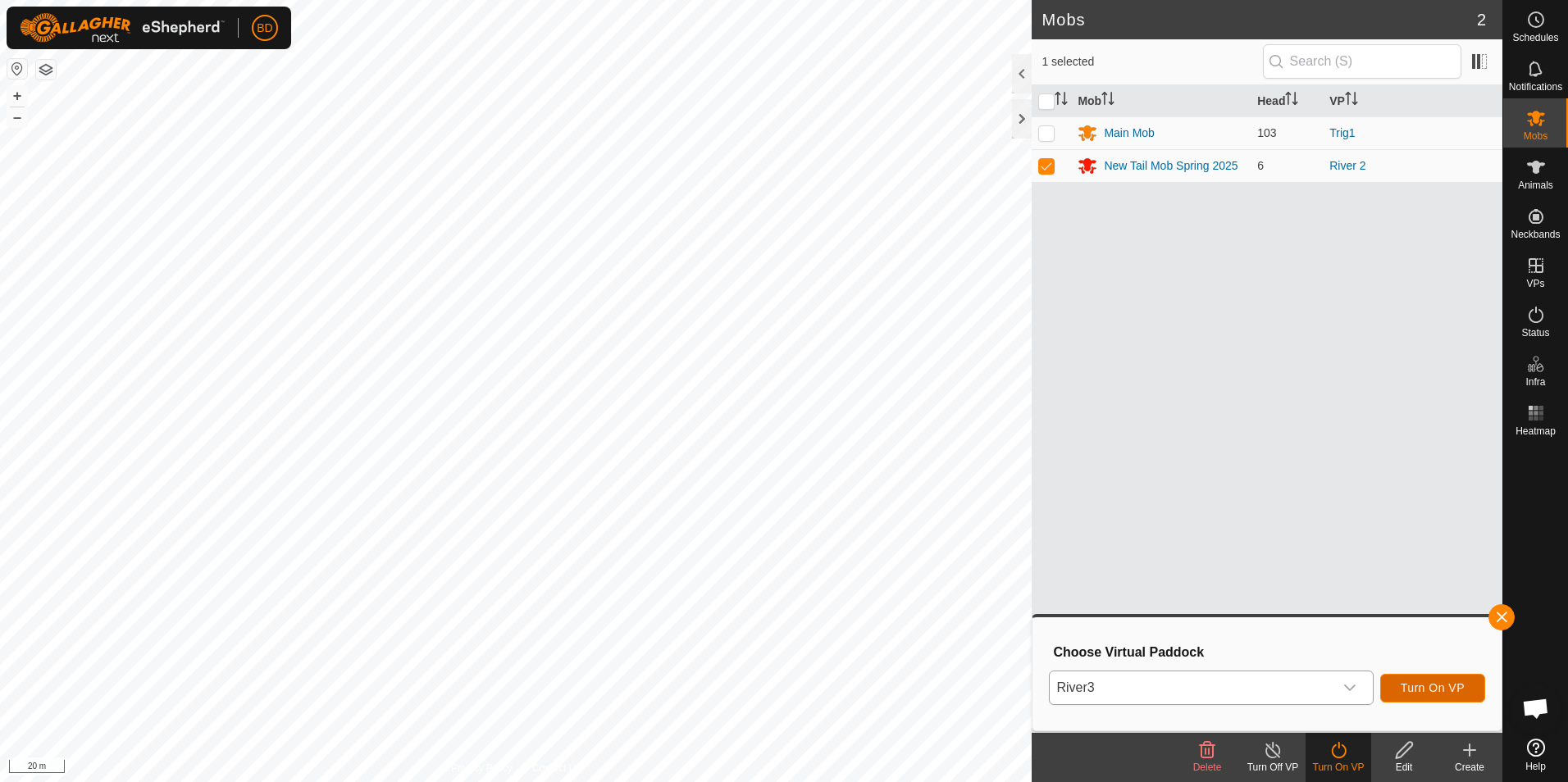
click at [1436, 686] on span "Turn On VP" at bounding box center [1433, 687] width 64 height 13
